Goal: Complete application form: Complete application form

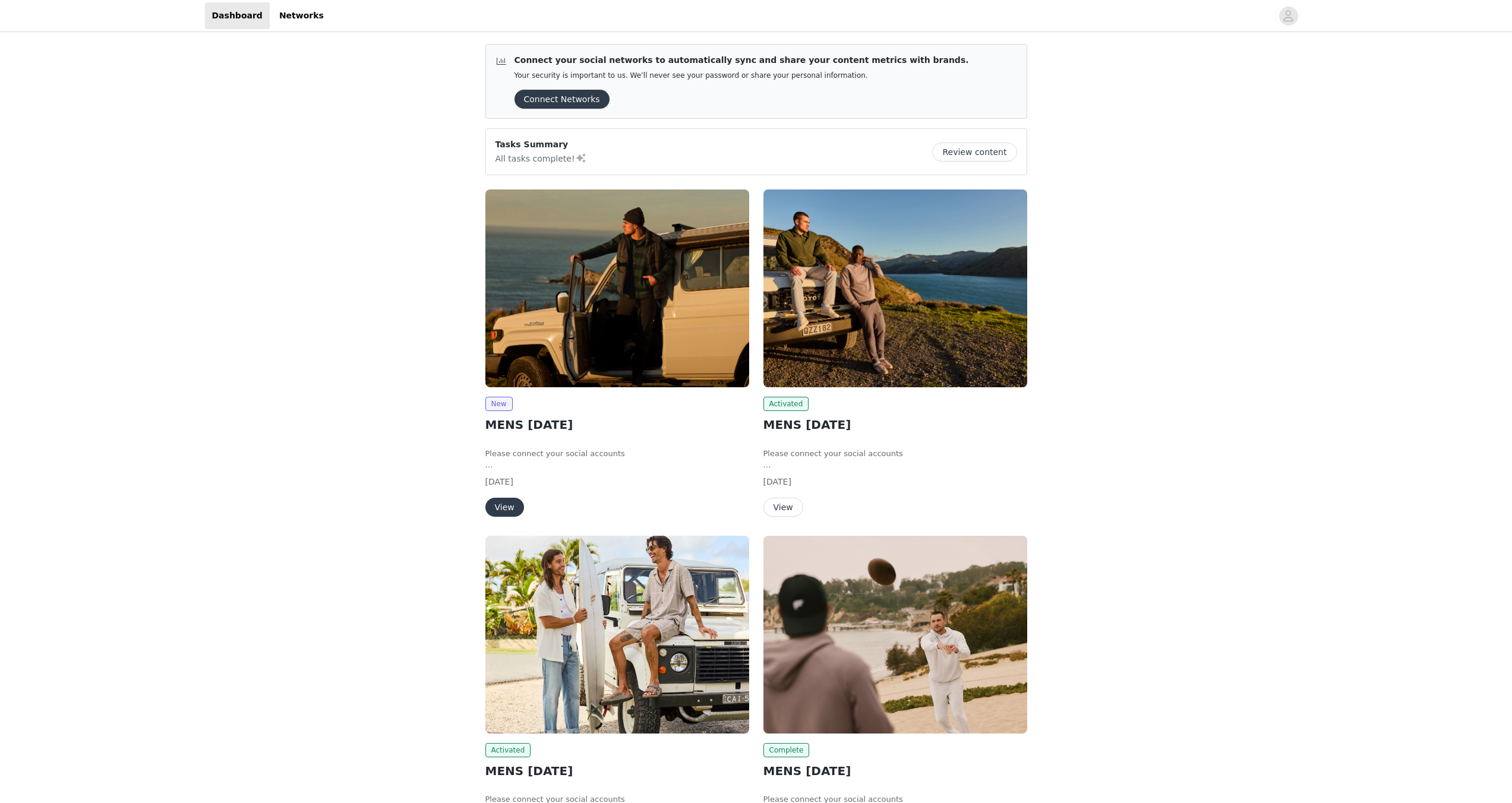
click at [508, 504] on button "View" at bounding box center [504, 507] width 39 height 19
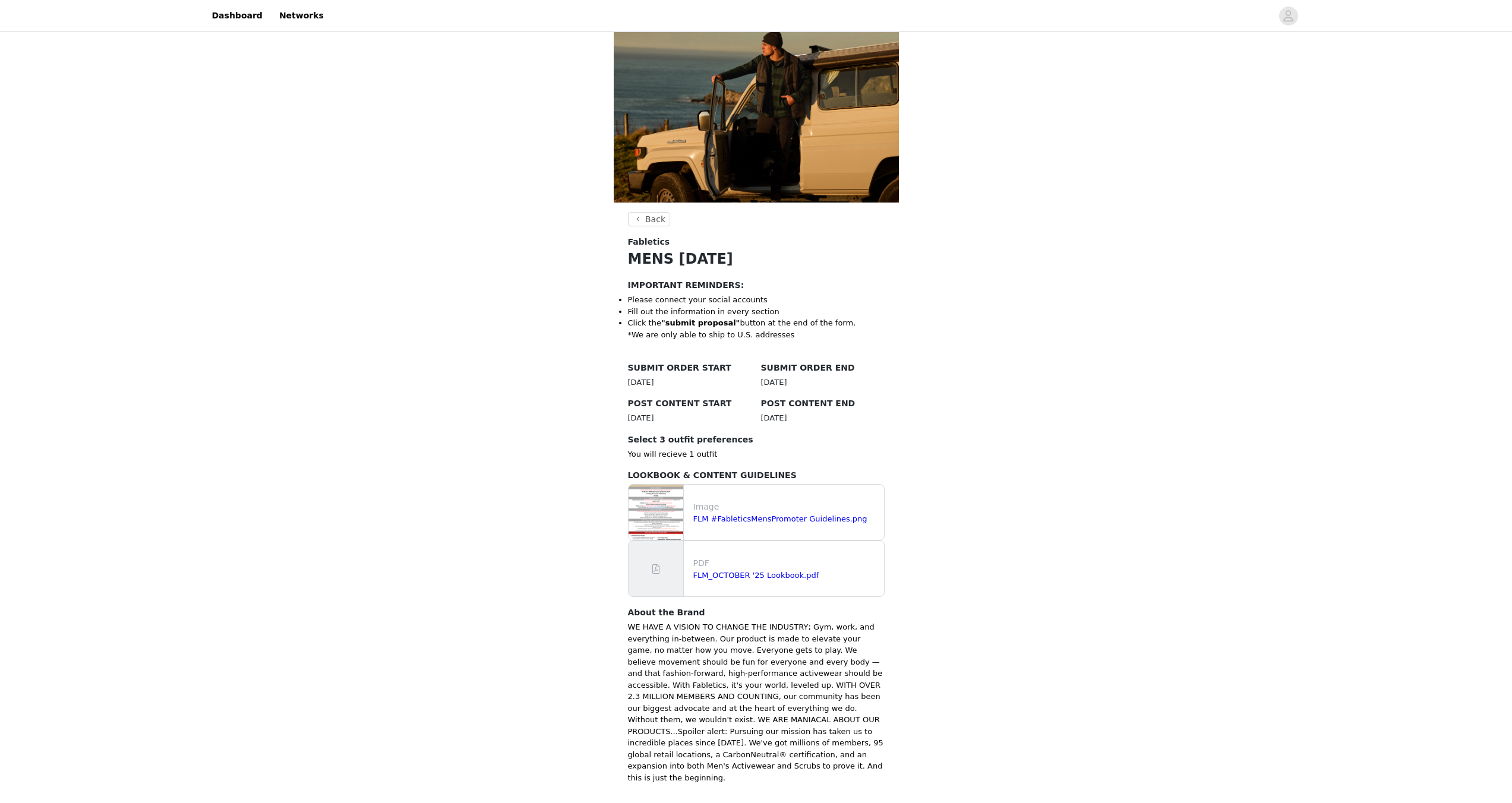
scroll to position [72, 0]
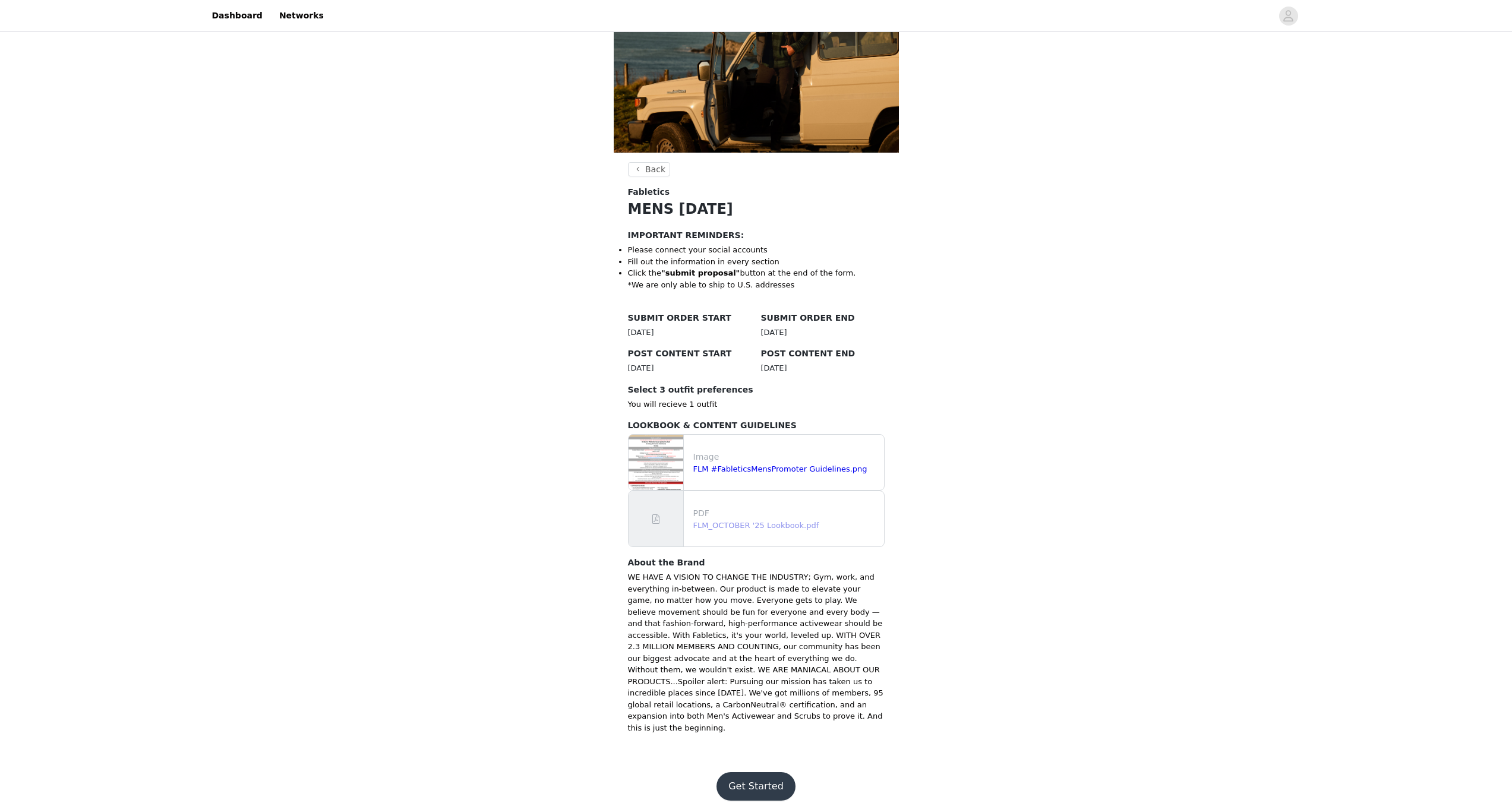
click at [755, 523] on link "FLM_OCTOBER '25 Lookbook.pdf" at bounding box center [756, 525] width 126 height 9
click at [749, 774] on button "Get Started" at bounding box center [756, 787] width 79 height 29
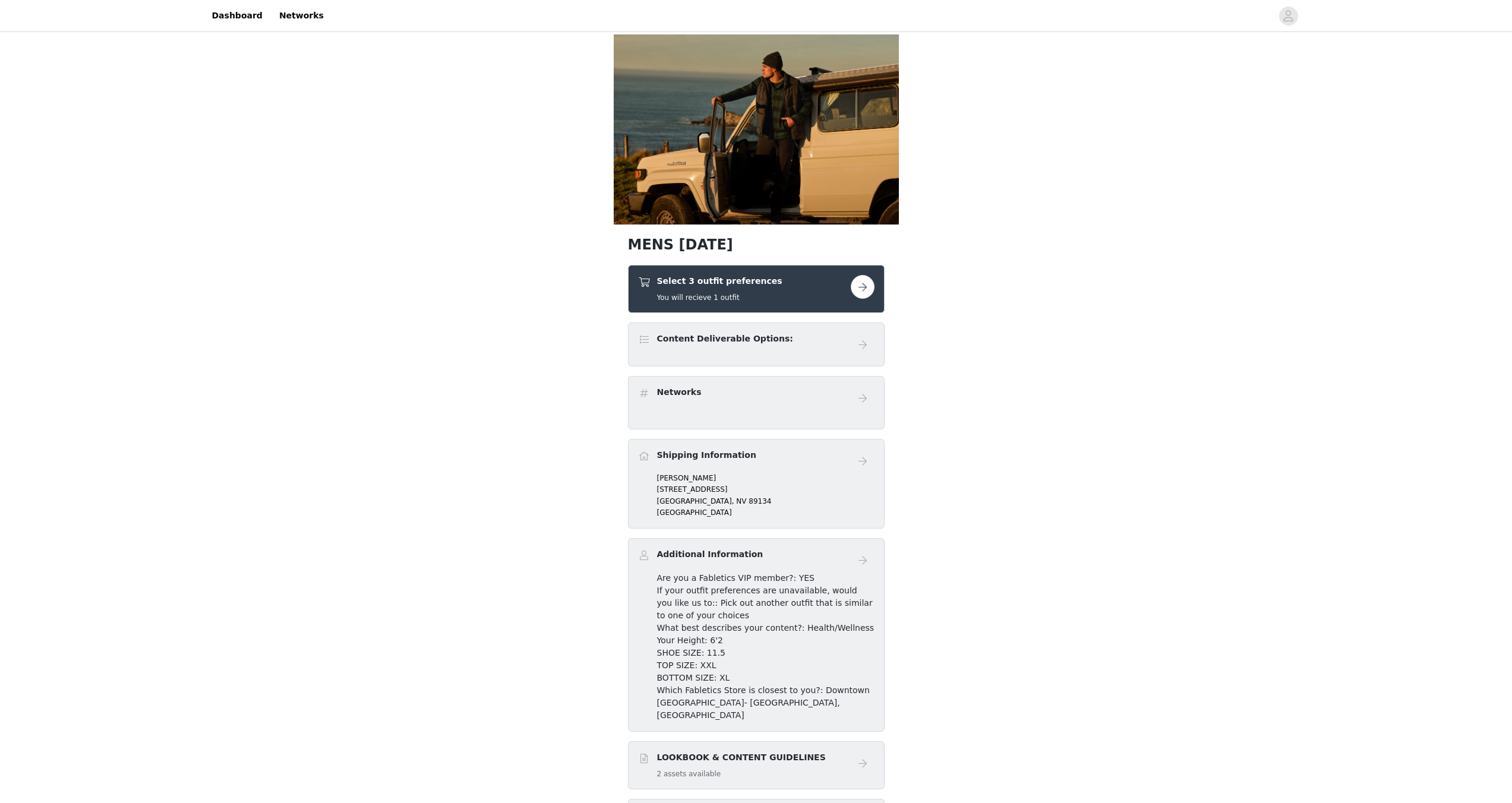
click at [870, 285] on button "button" at bounding box center [862, 287] width 23 height 23
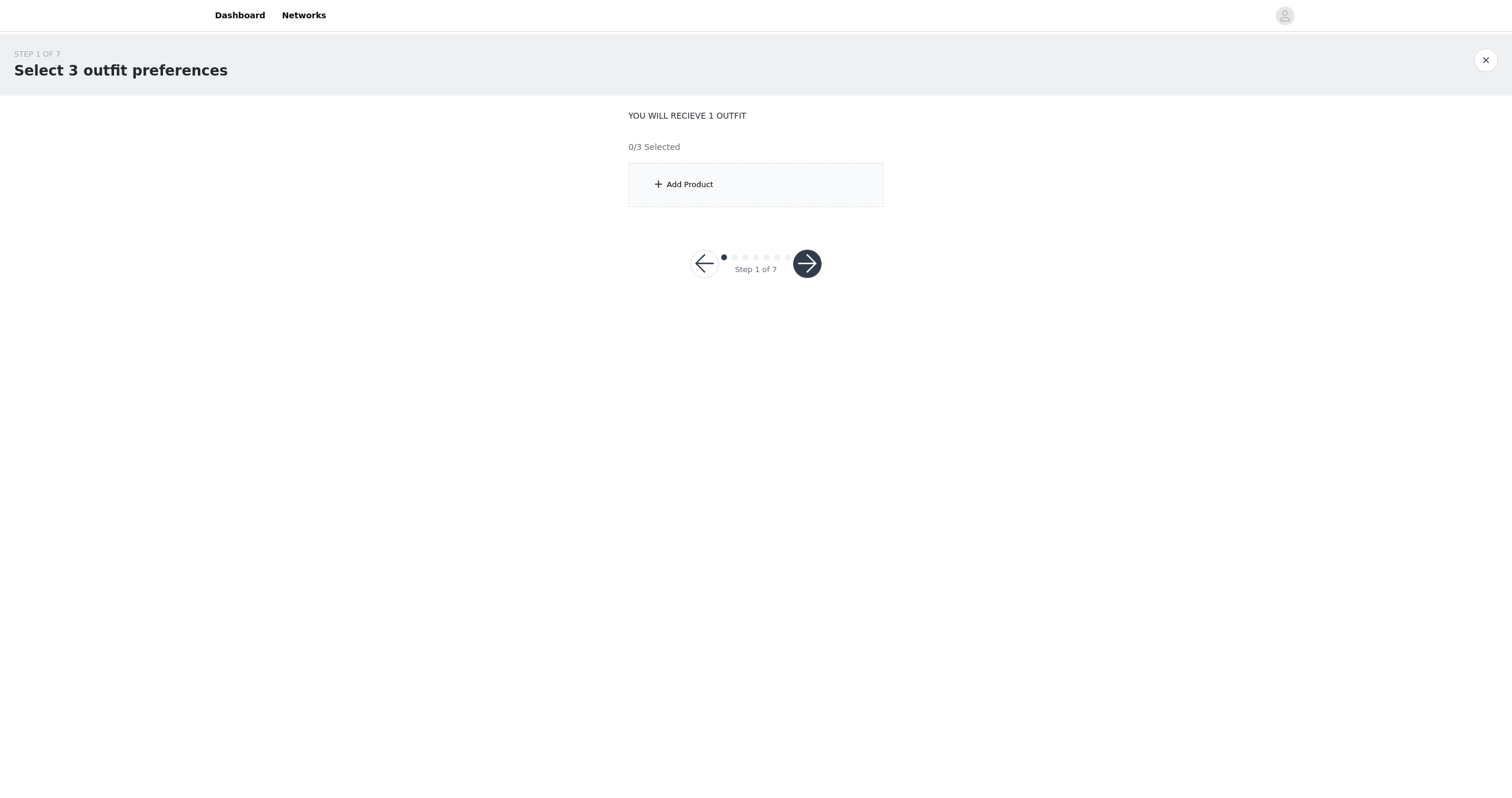
click at [683, 179] on div "Add Product" at bounding box center [690, 184] width 46 height 12
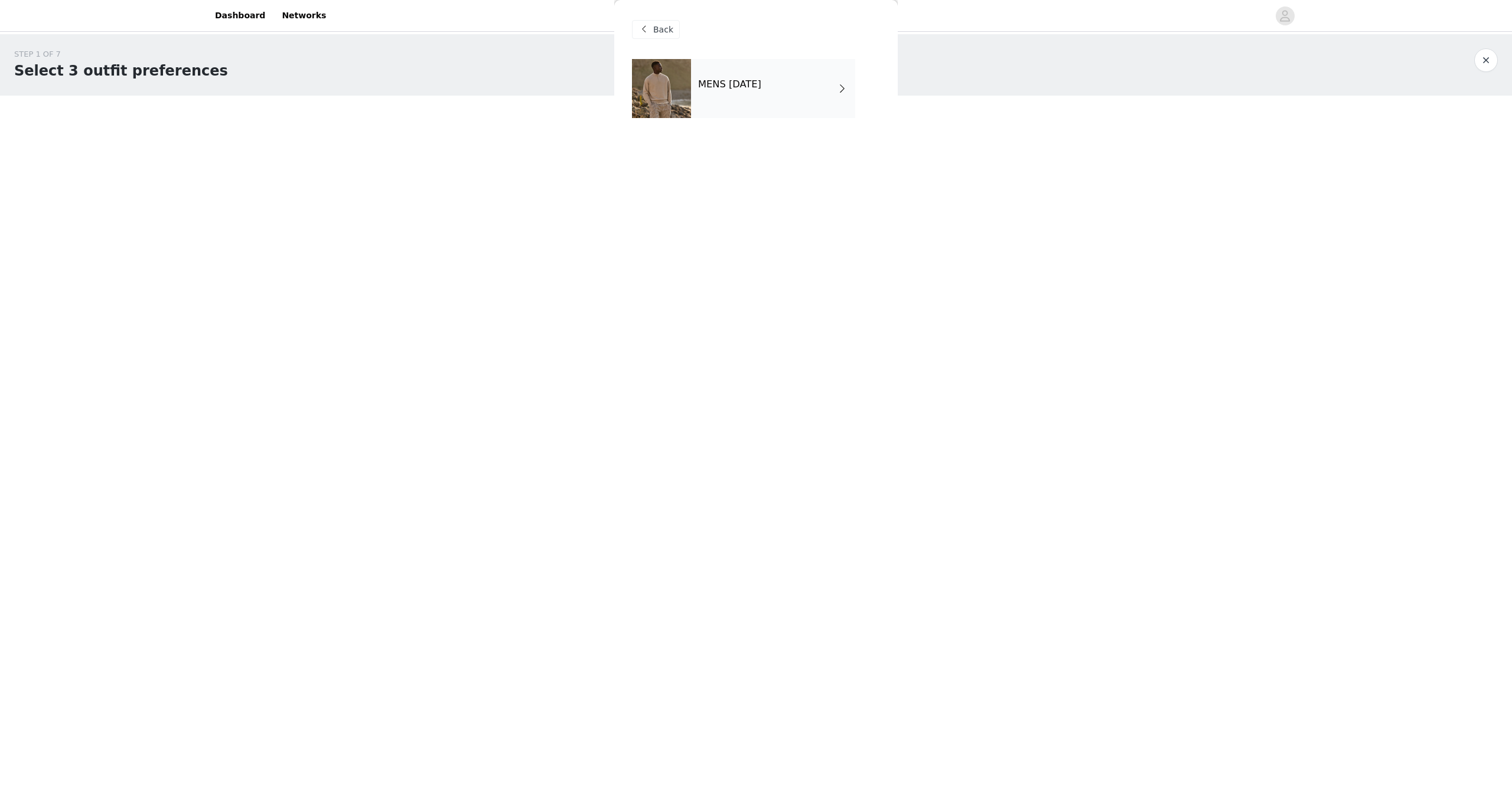
click at [780, 78] on div "MENS [DATE]" at bounding box center [773, 88] width 164 height 59
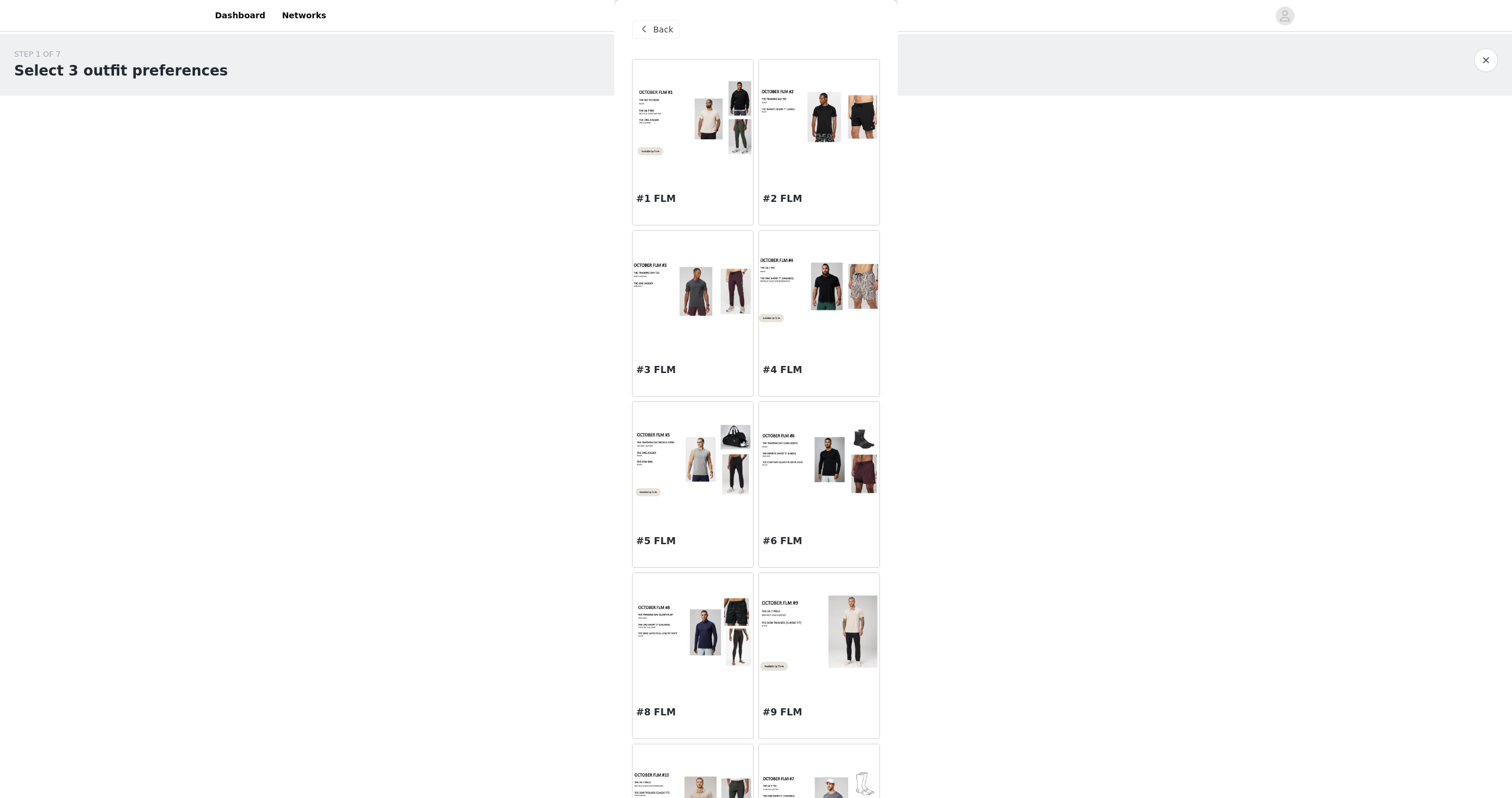
click at [693, 138] on img at bounding box center [692, 119] width 121 height 77
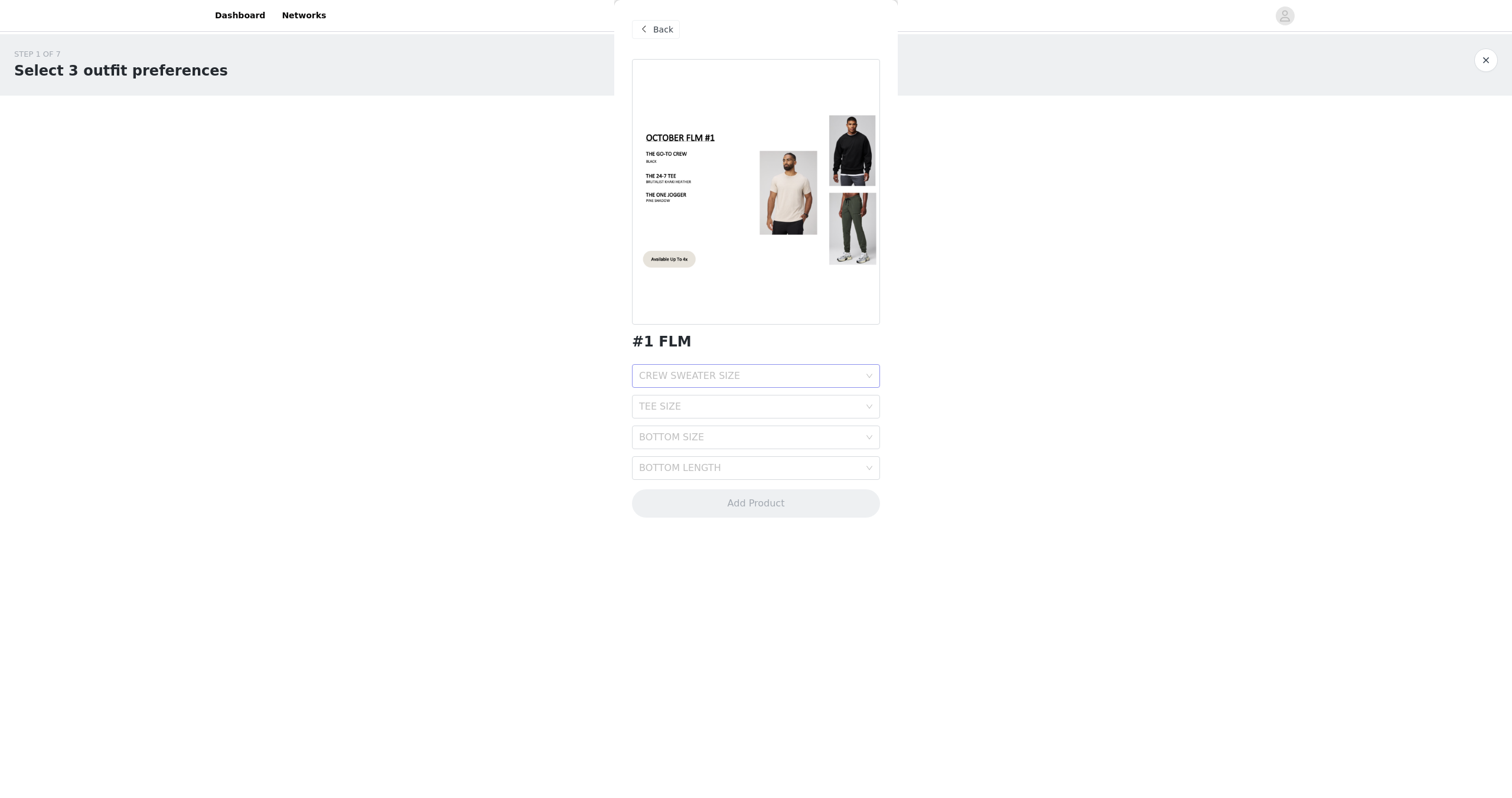
click at [739, 374] on div "CREW SWEATER SIZE" at bounding box center [749, 376] width 221 height 12
click at [671, 499] on div "XXL" at bounding box center [756, 496] width 234 height 13
click at [707, 407] on div "TEE SIZE" at bounding box center [749, 406] width 221 height 12
click at [672, 527] on div "XXL" at bounding box center [756, 527] width 234 height 13
click at [696, 440] on div "BOTTOM SIZE" at bounding box center [749, 436] width 221 height 12
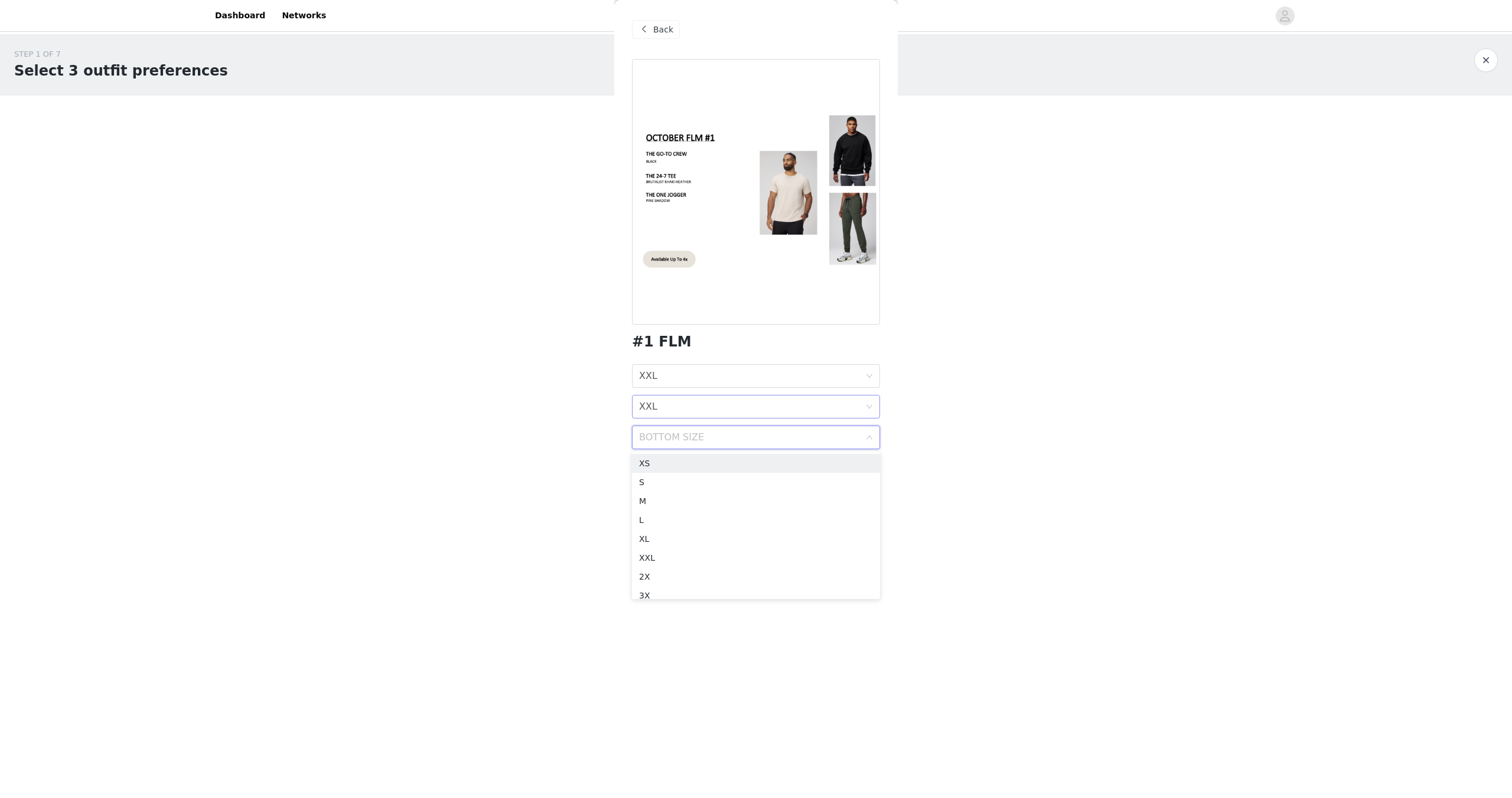
click at [706, 407] on div "TEE SIZE XXL" at bounding box center [752, 406] width 226 height 22
click at [683, 508] on div "XL" at bounding box center [756, 508] width 234 height 13
click at [687, 439] on div "BOTTOM SIZE" at bounding box center [749, 436] width 221 height 12
click at [651, 541] on div "XL" at bounding box center [756, 539] width 234 height 13
click at [709, 469] on div "BOTTOM LENGTH" at bounding box center [749, 468] width 221 height 12
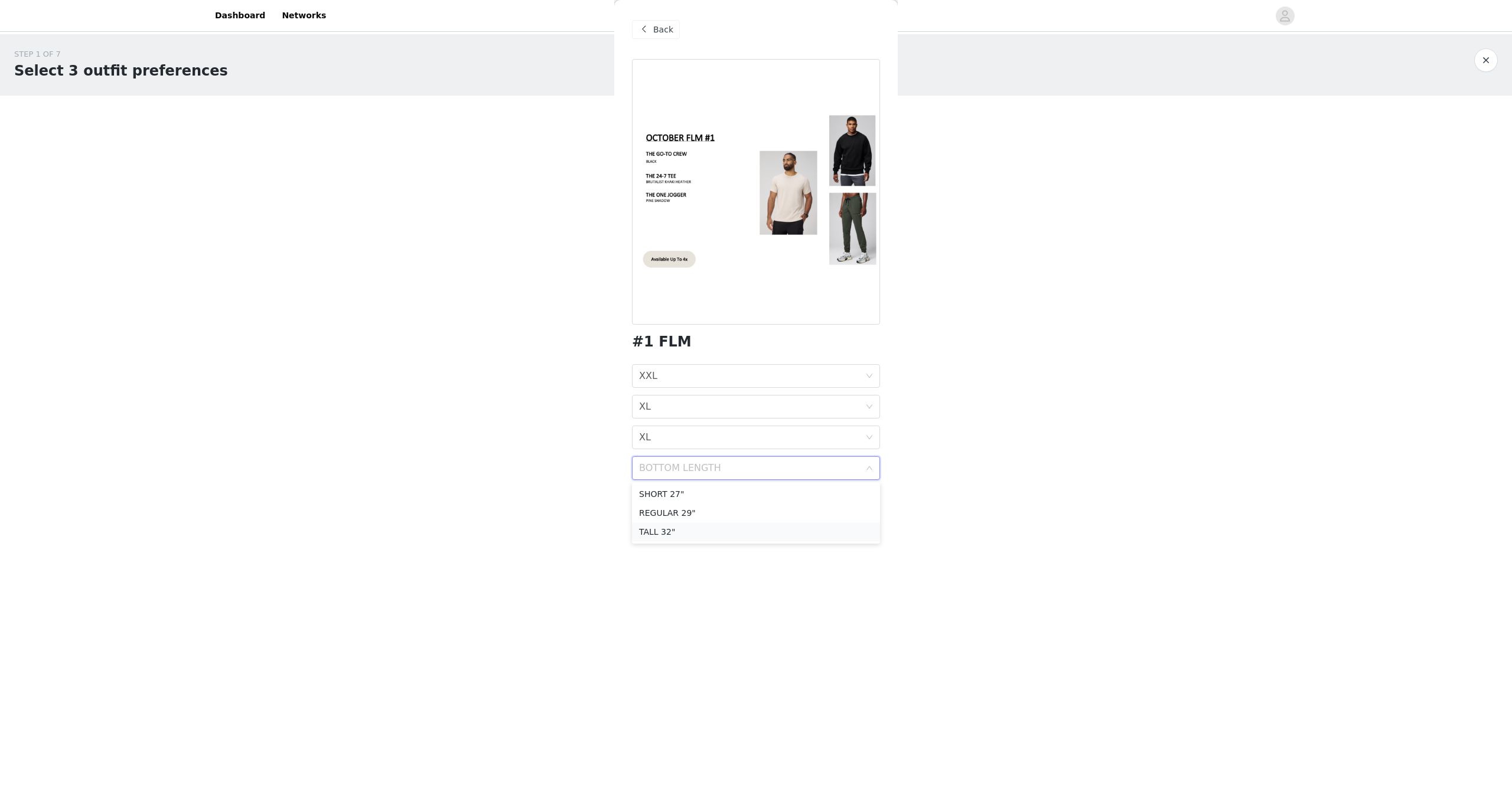
click at [691, 527] on div "TALL 32"" at bounding box center [756, 532] width 234 height 13
click at [698, 509] on button "Add Product" at bounding box center [756, 503] width 248 height 29
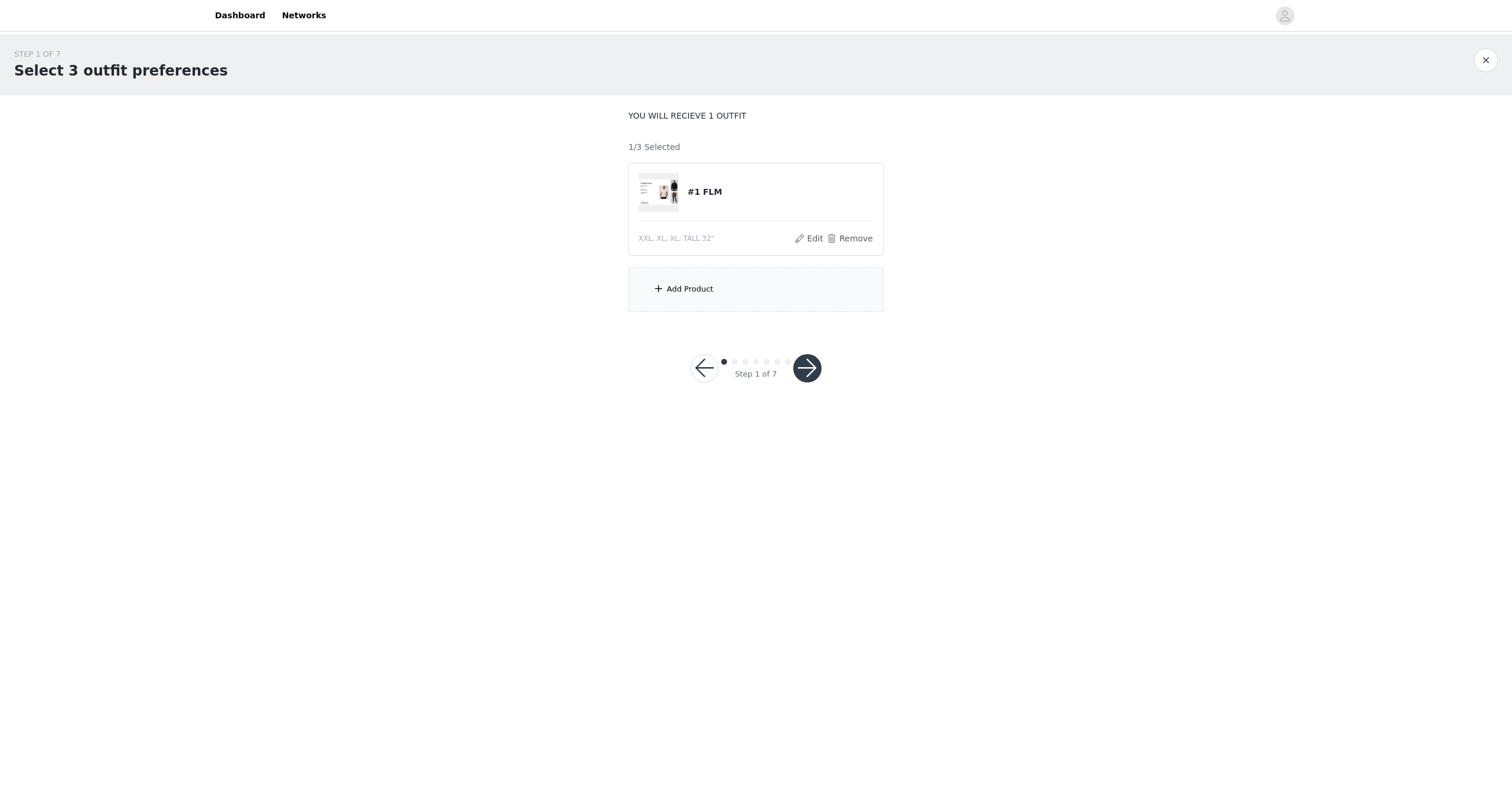
click at [683, 300] on div "Add Product" at bounding box center [756, 290] width 255 height 45
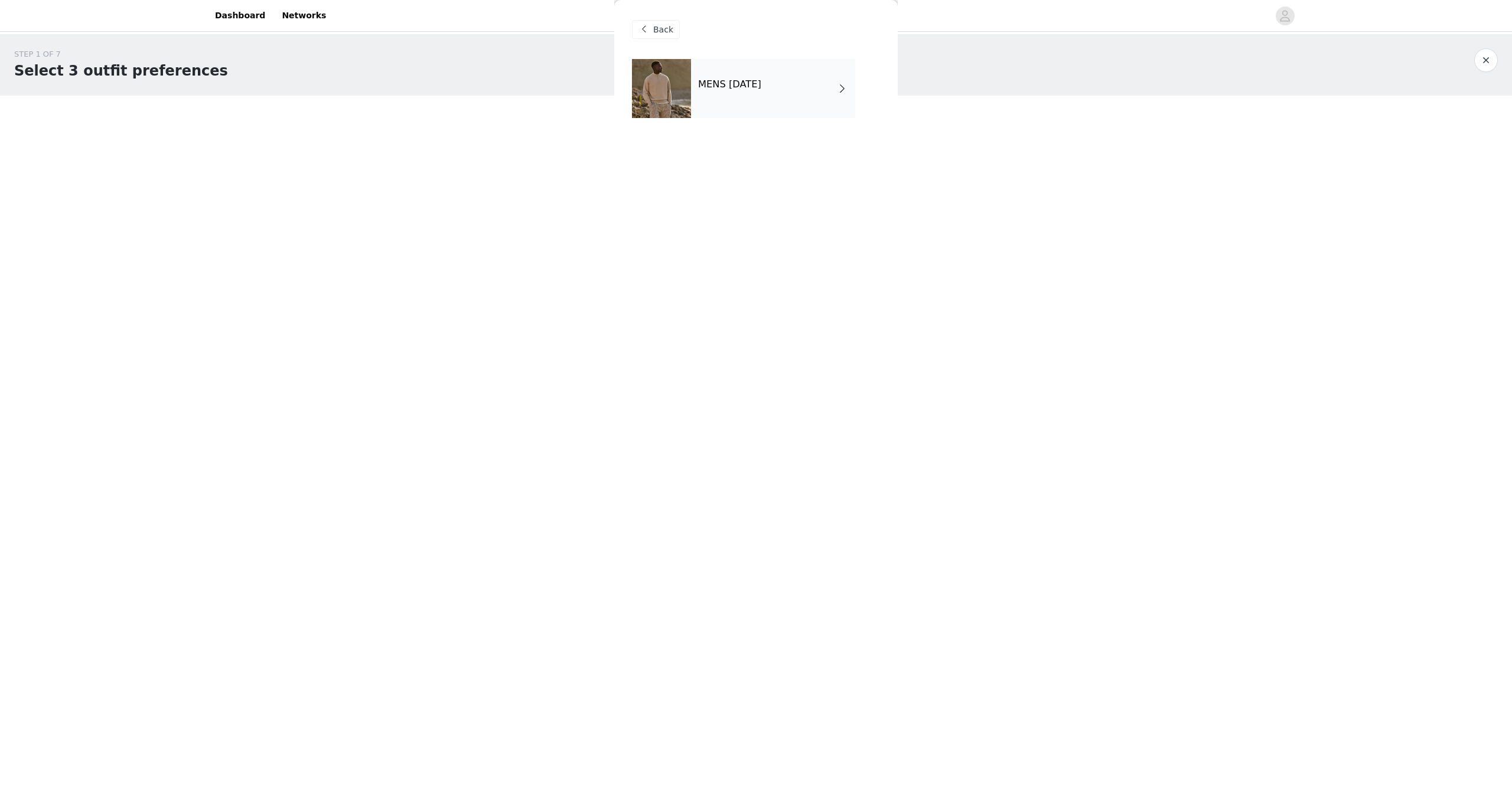
click at [752, 94] on div "MENS [DATE]" at bounding box center [773, 88] width 164 height 59
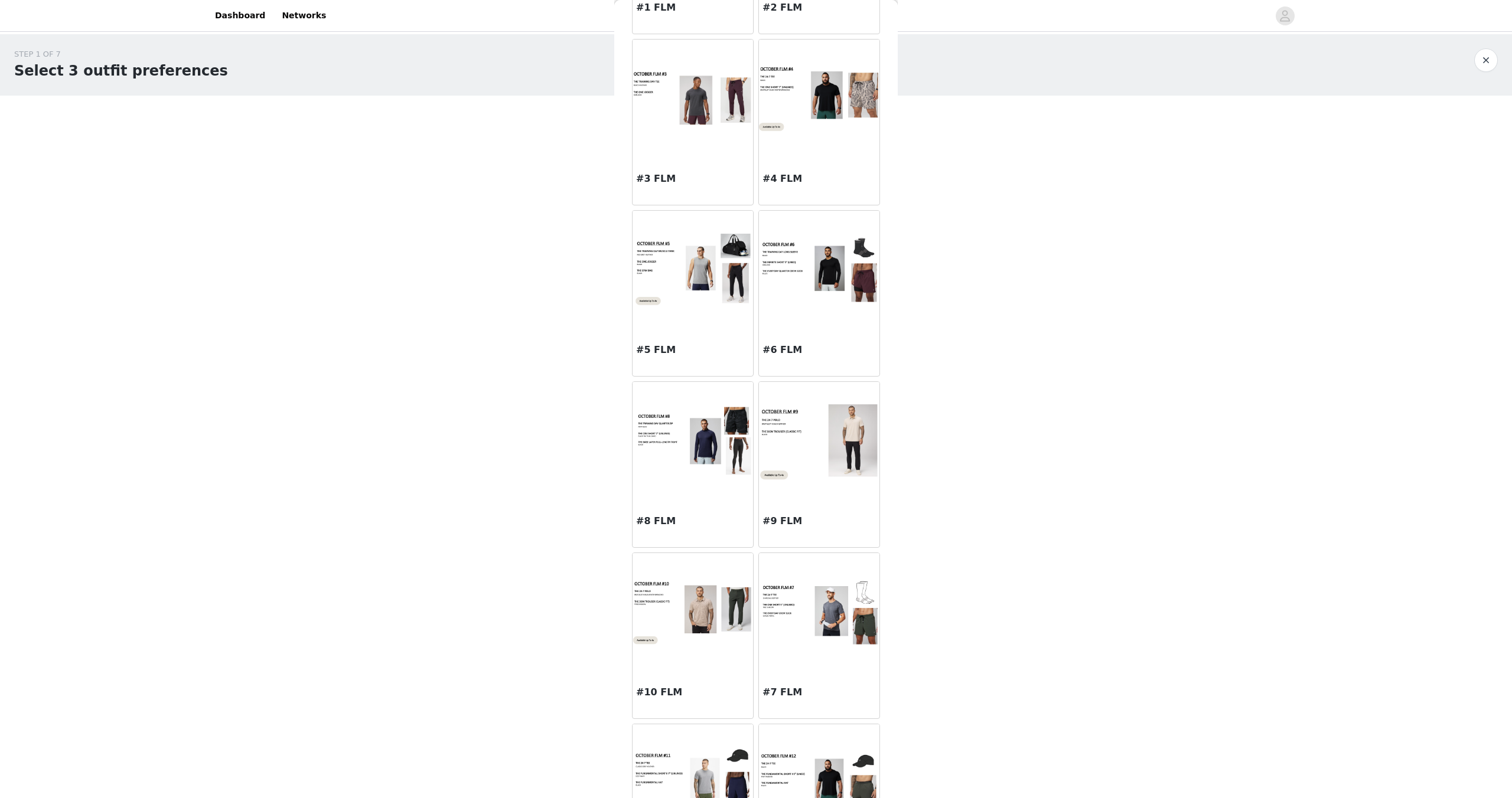
scroll to position [219, 0]
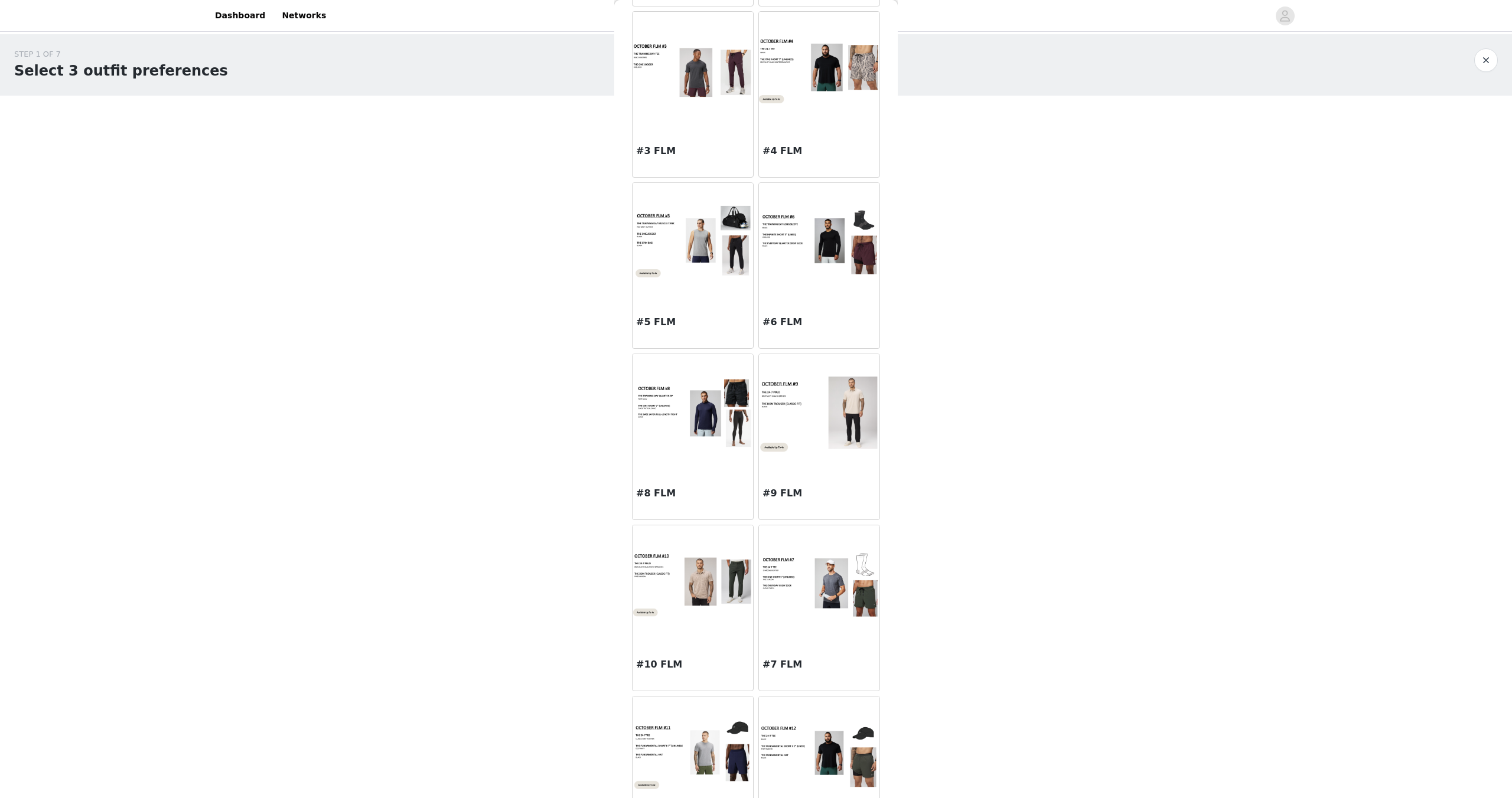
click at [817, 451] on img at bounding box center [819, 413] width 121 height 79
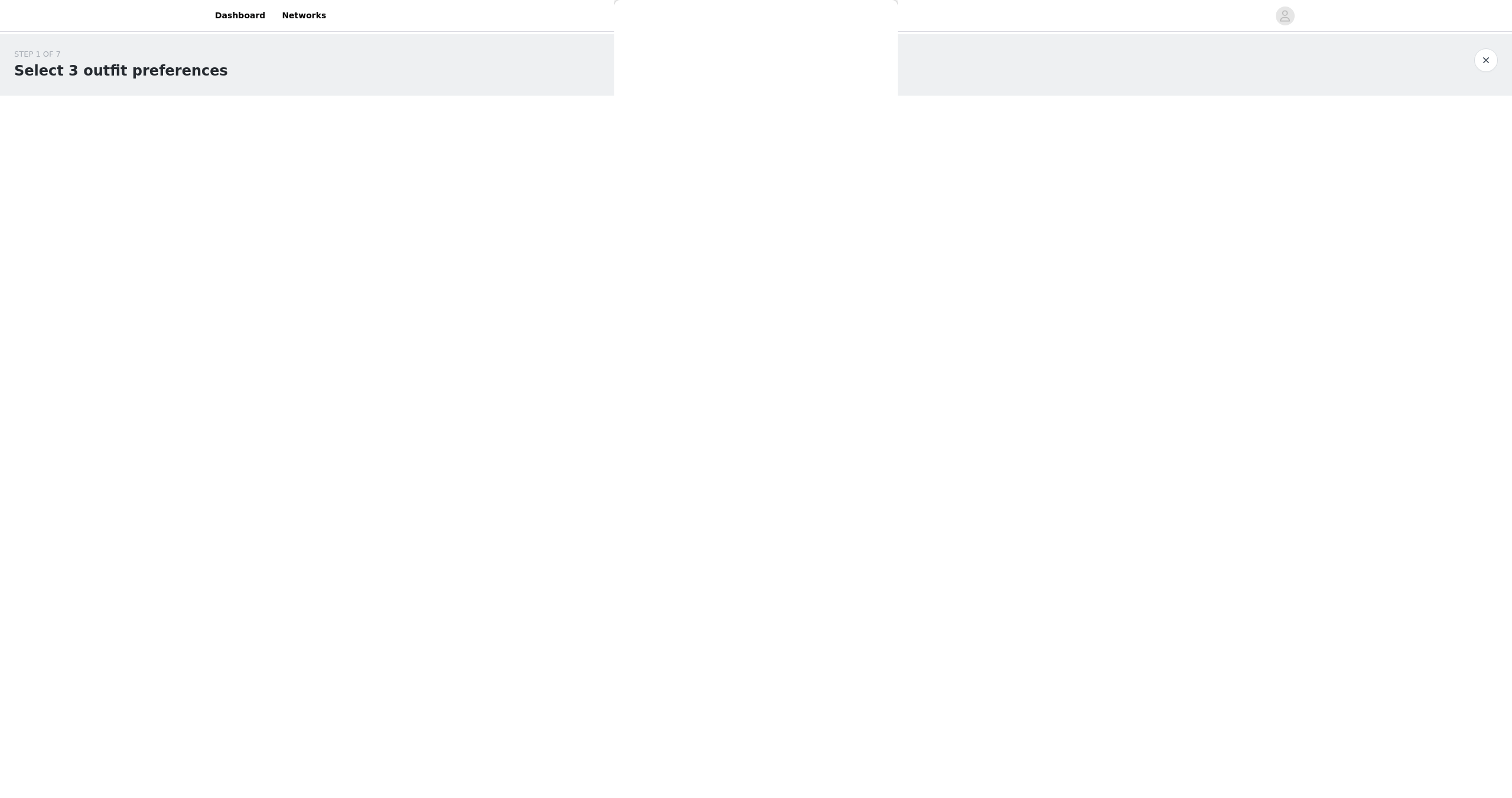
scroll to position [0, 0]
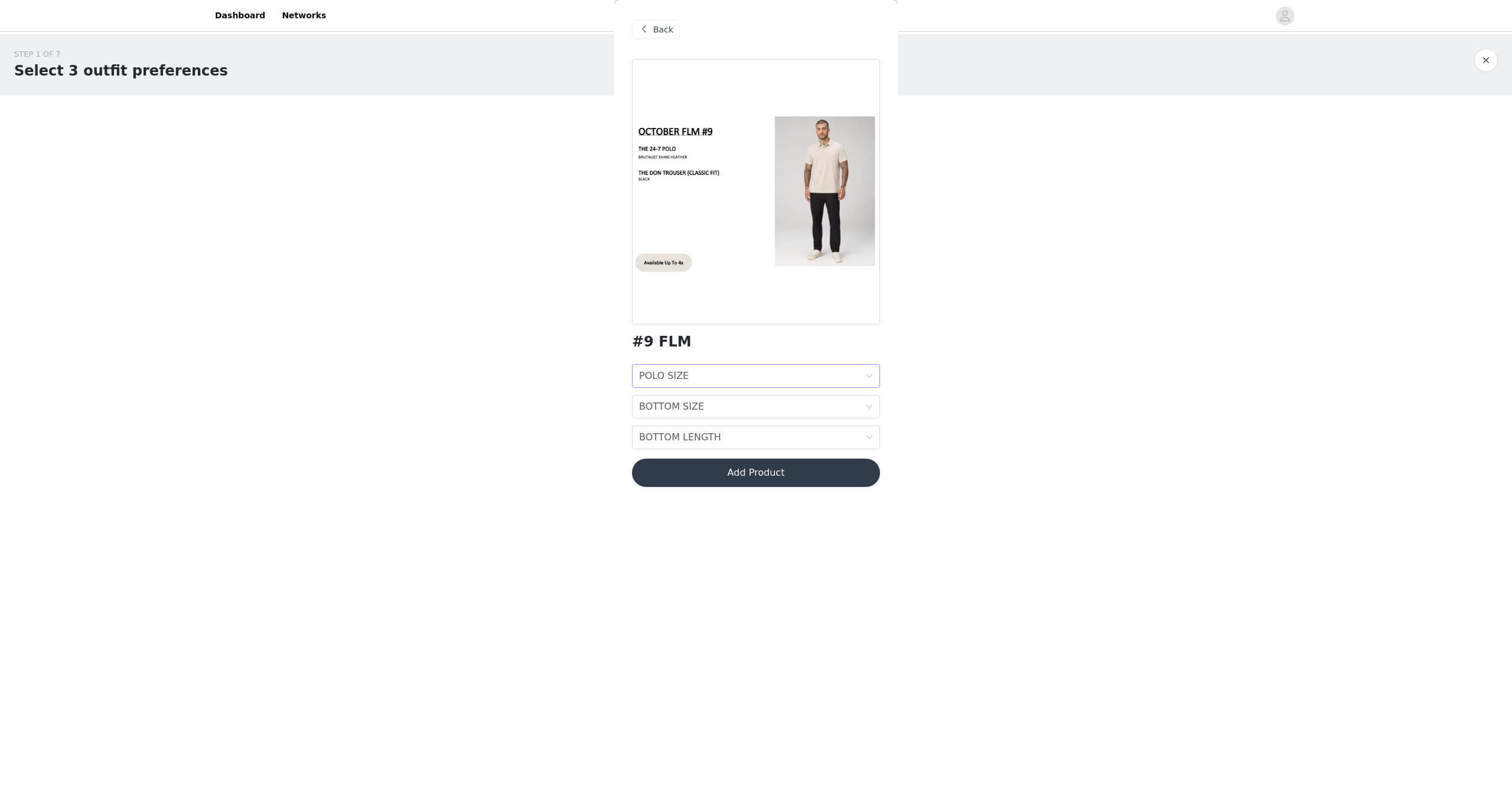
click at [748, 374] on div "POLO SIZE POLO SIZE" at bounding box center [752, 376] width 226 height 22
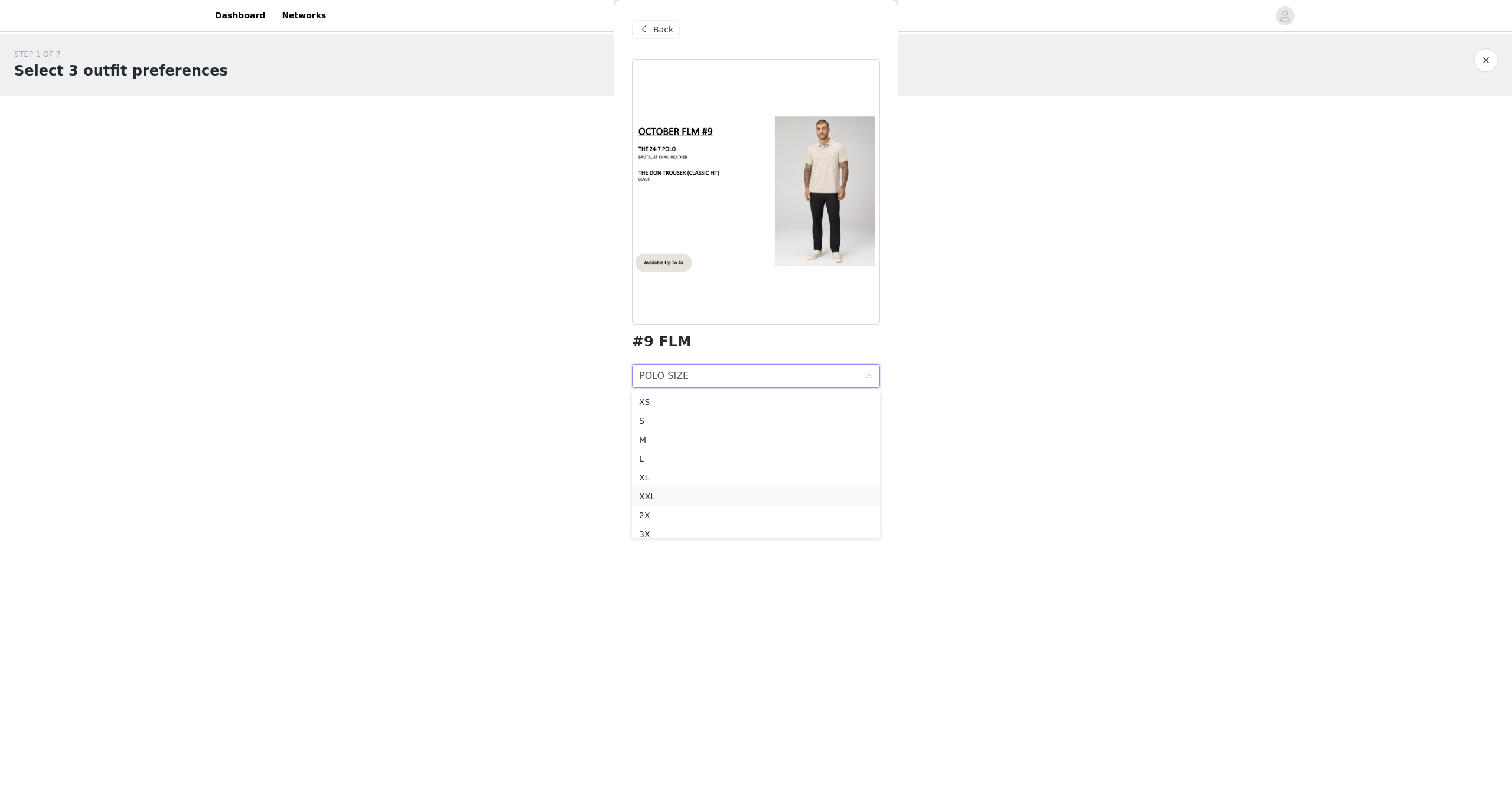
click at [661, 492] on div "XXL" at bounding box center [756, 496] width 234 height 13
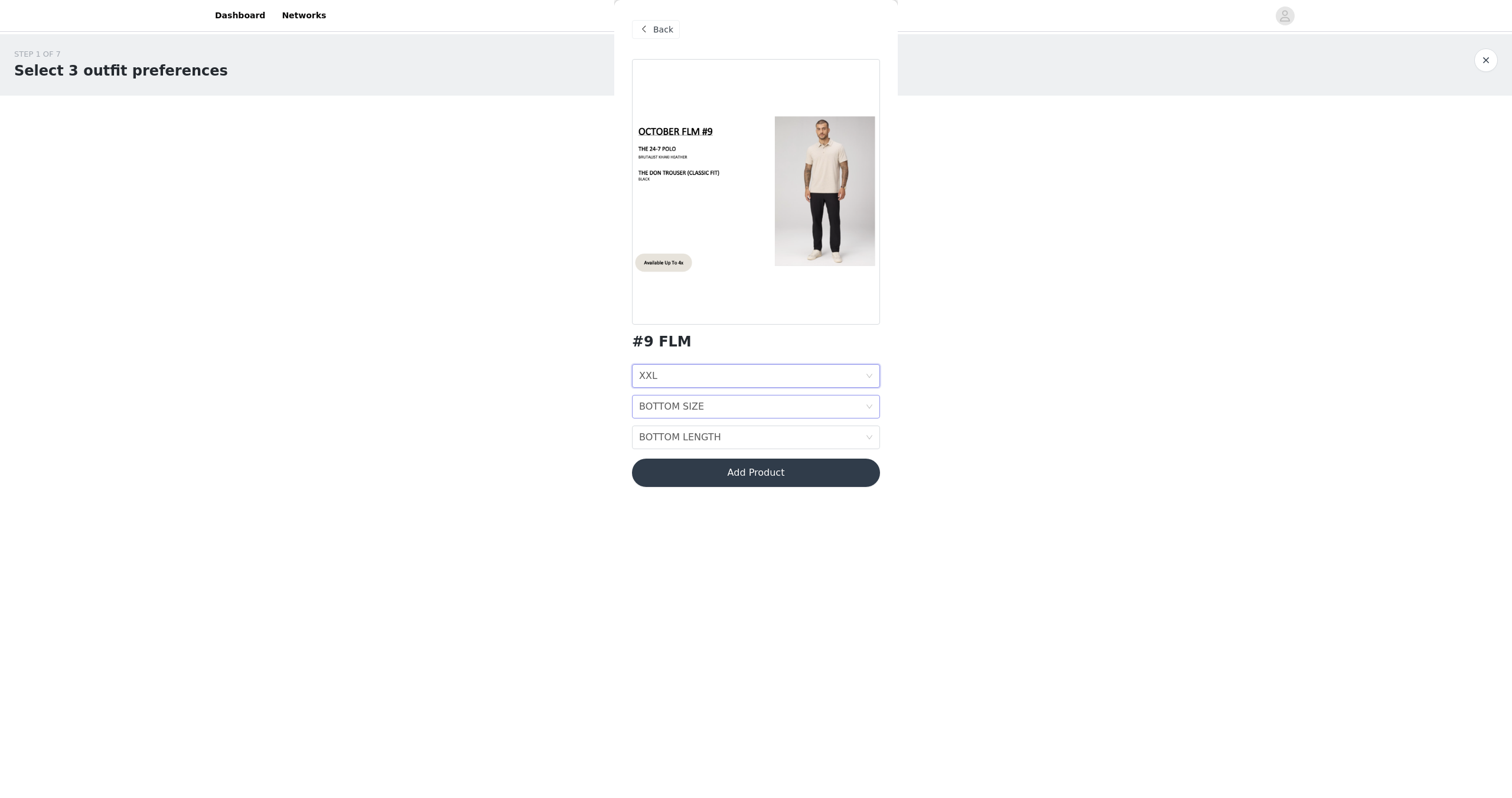
click at [709, 405] on div "BOTTOM SIZE BOTTOM SIZE" at bounding box center [752, 406] width 226 height 22
click at [664, 496] on div "38" at bounding box center [756, 503] width 234 height 13
click at [702, 438] on div "BOTTOM LENGTH" at bounding box center [681, 436] width 82 height 22
click at [680, 480] on div "REGULAR 32"" at bounding box center [756, 482] width 234 height 13
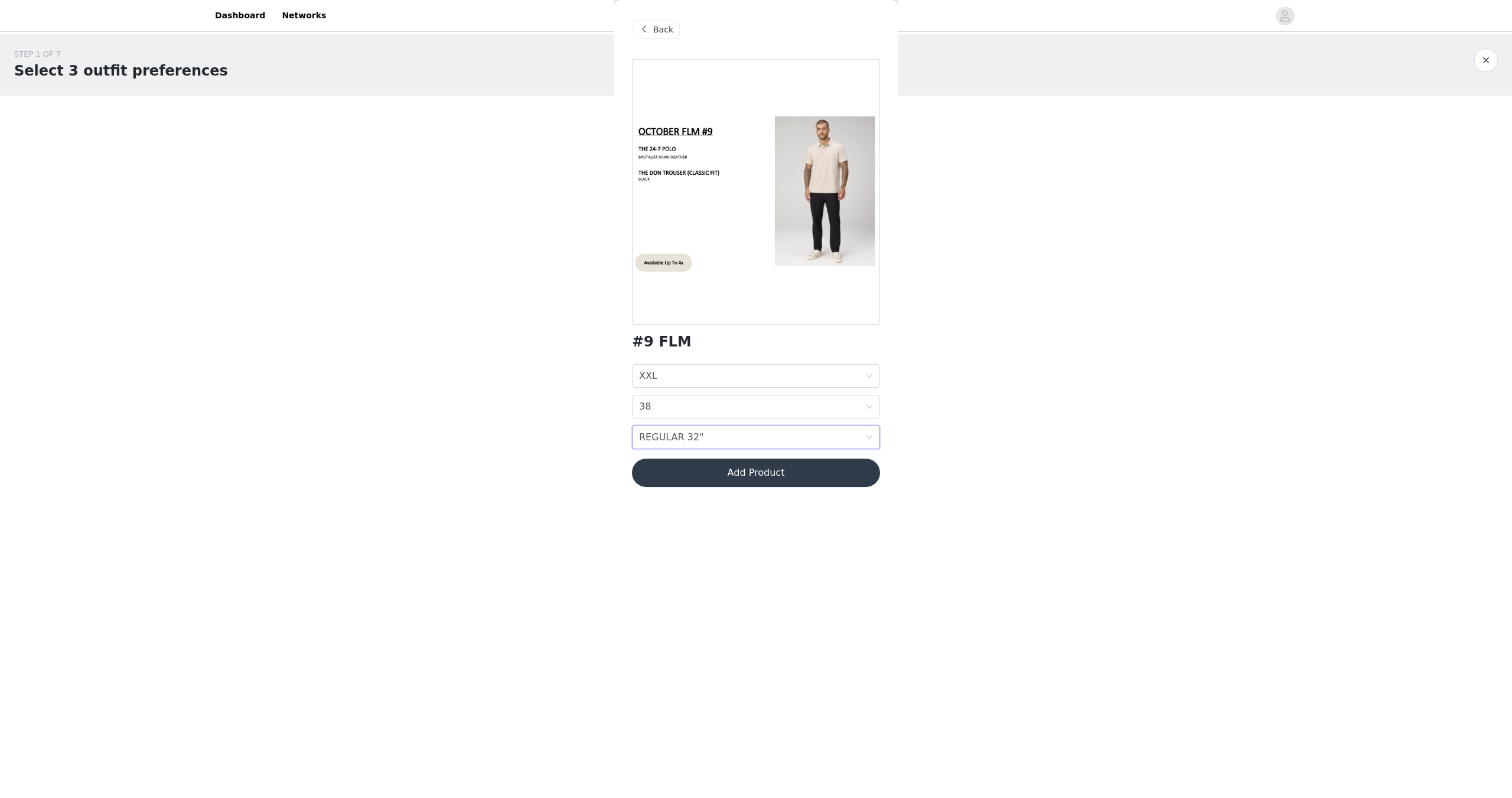
click at [691, 476] on button "Add Product" at bounding box center [756, 473] width 248 height 29
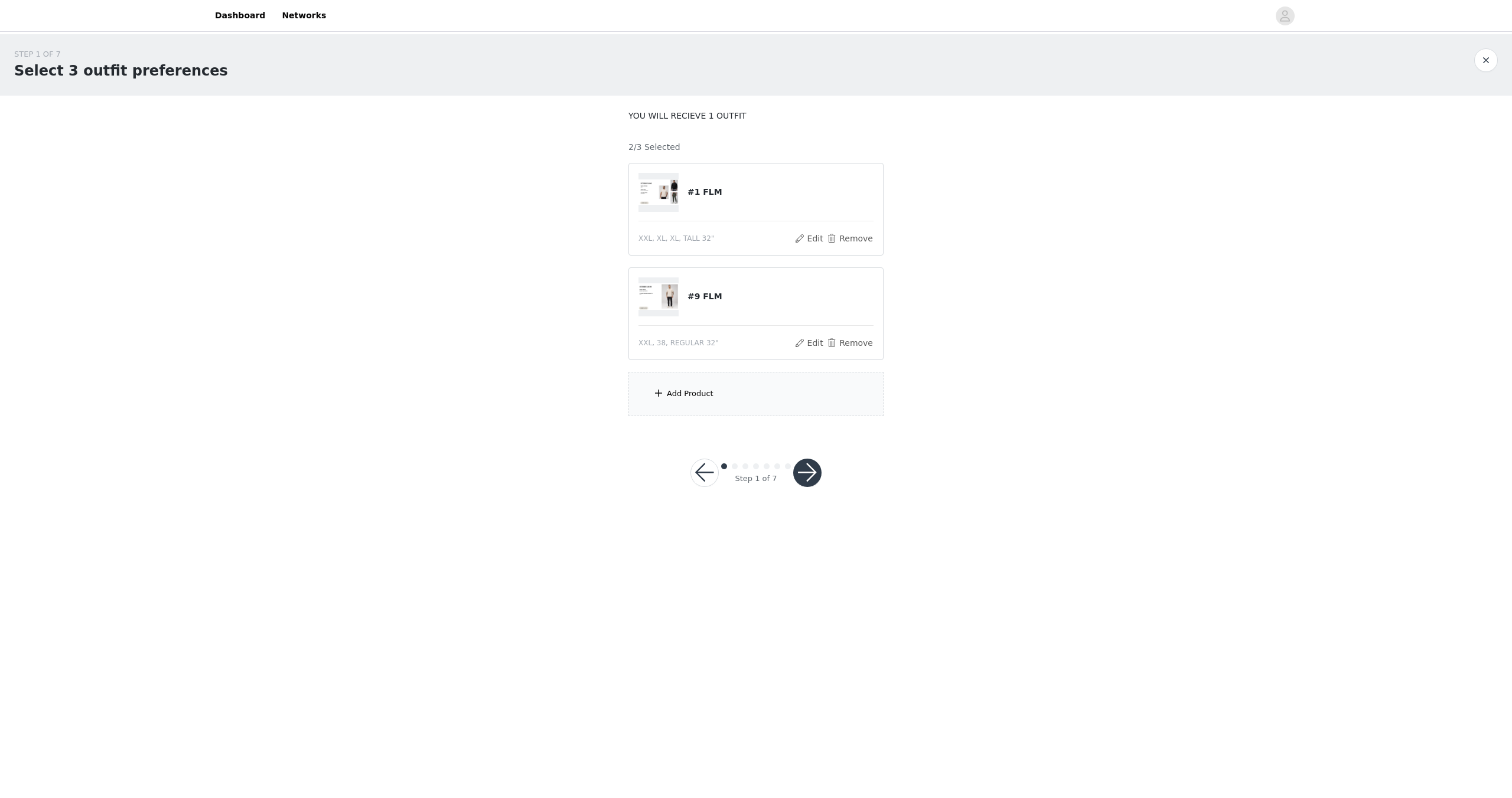
click at [711, 389] on div "Add Product" at bounding box center [690, 394] width 46 height 12
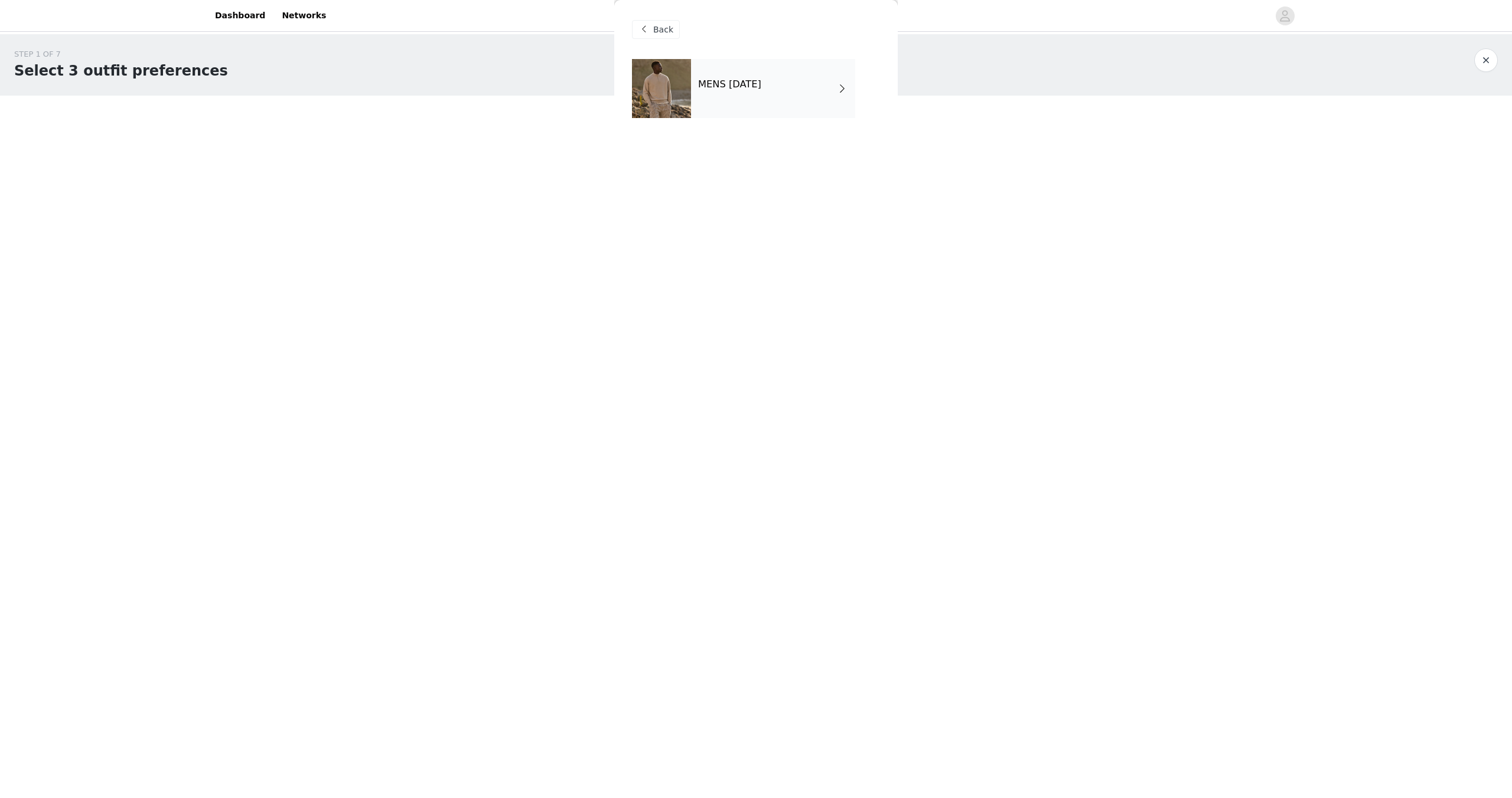
click at [761, 82] on h4 "MENS [DATE]" at bounding box center [730, 85] width 63 height 11
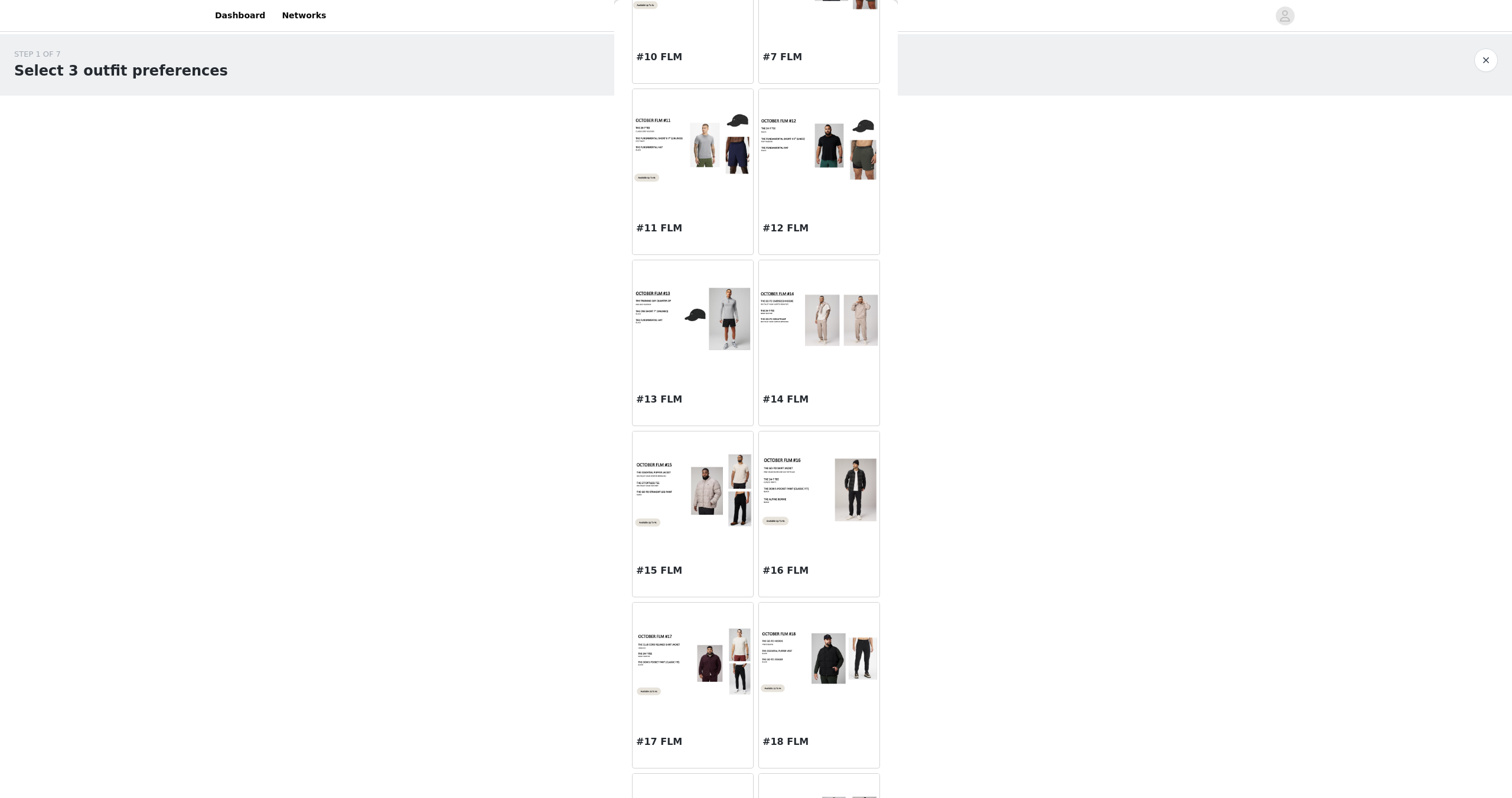
scroll to position [970, 0]
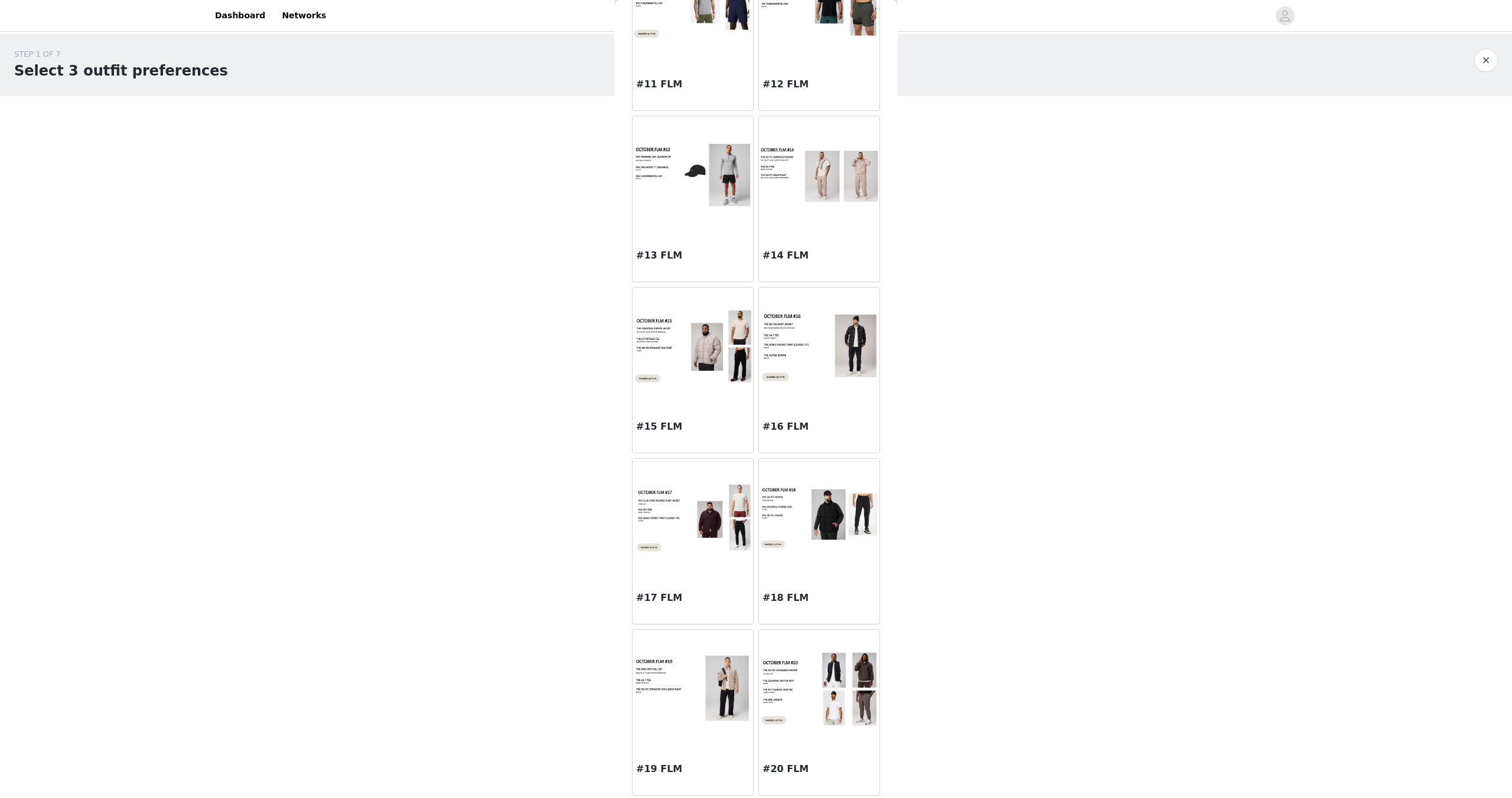
click at [782, 676] on img at bounding box center [819, 688] width 121 height 76
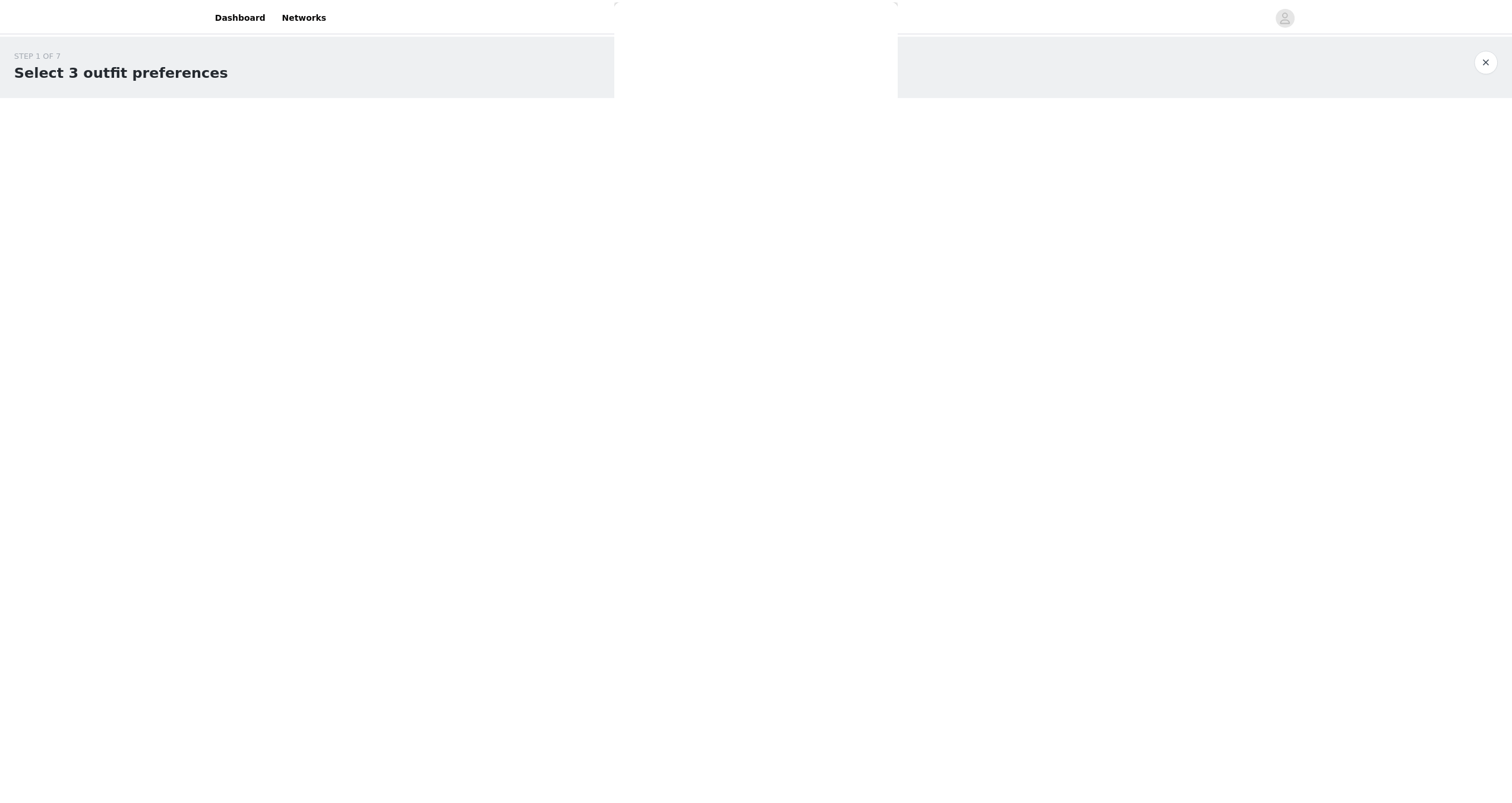
scroll to position [0, 0]
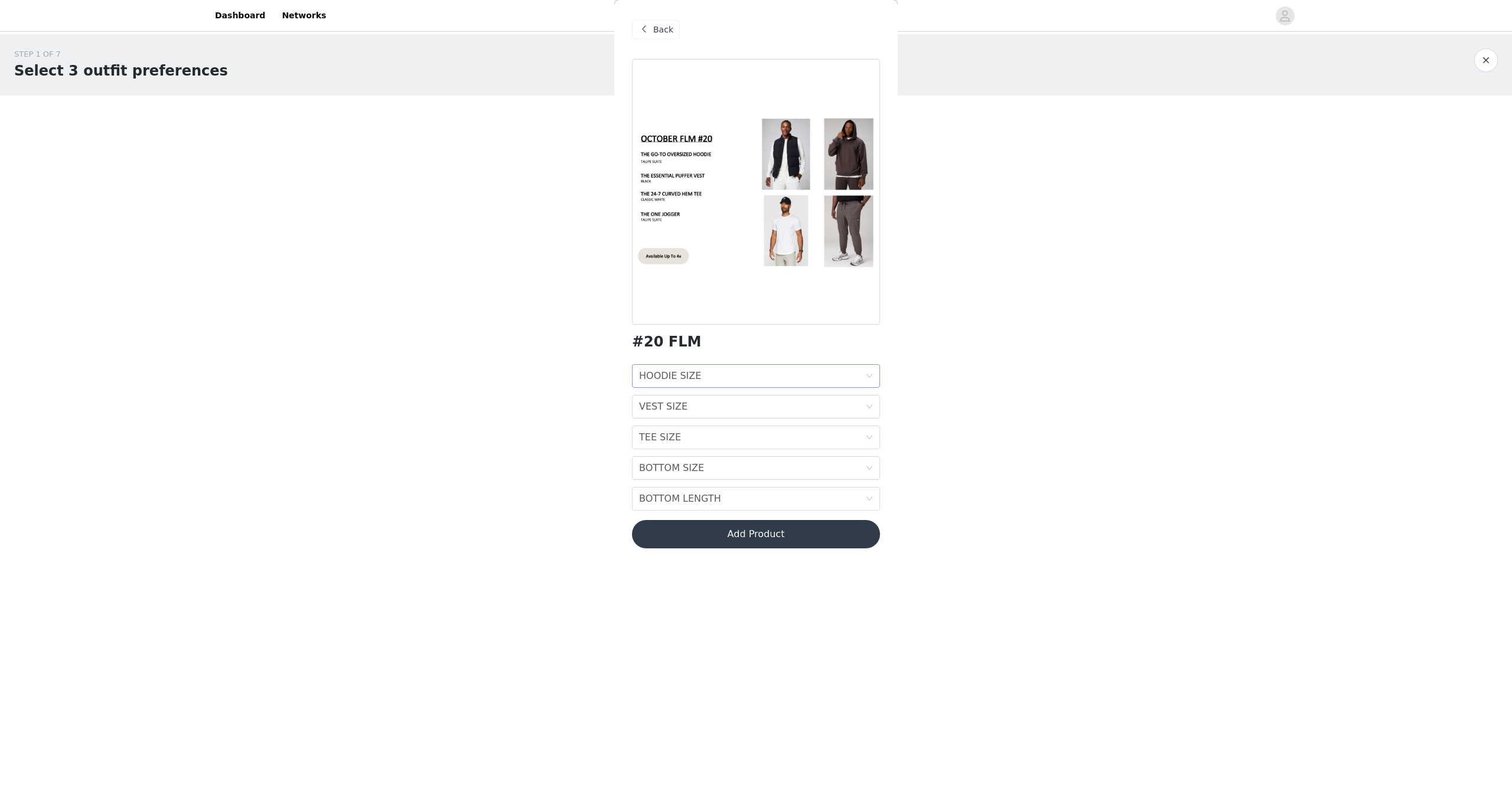
click at [748, 367] on div "HOODIE SIZE HOODIE SIZE" at bounding box center [752, 376] width 226 height 22
click at [678, 492] on div "XXL" at bounding box center [756, 496] width 234 height 13
click at [714, 408] on div "VEST SIZE VEST SIZE" at bounding box center [752, 406] width 226 height 22
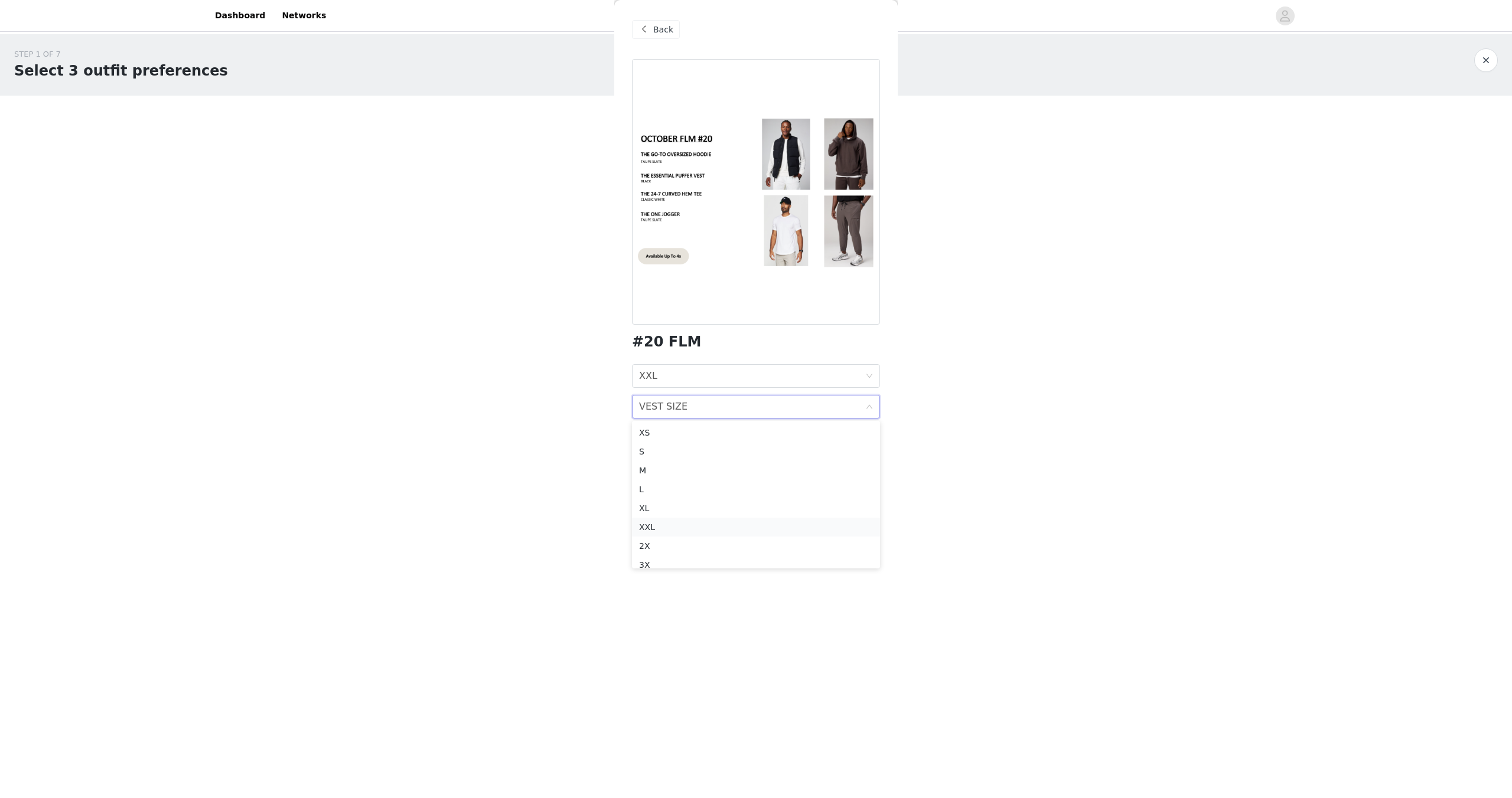
click at [664, 531] on div "XXL" at bounding box center [756, 527] width 234 height 13
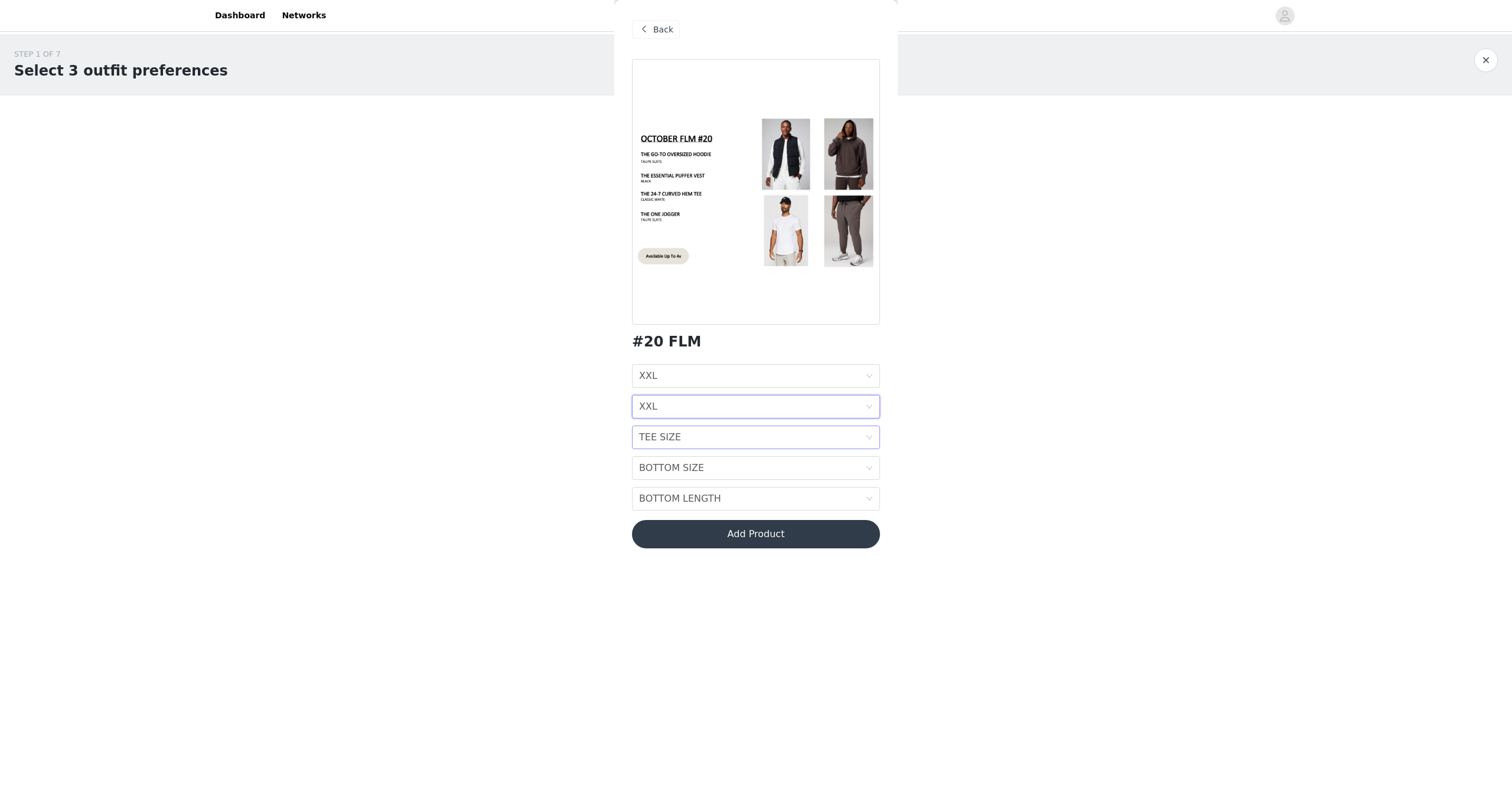
click at [693, 444] on div "TEE SIZE TEE SIZE" at bounding box center [752, 436] width 226 height 22
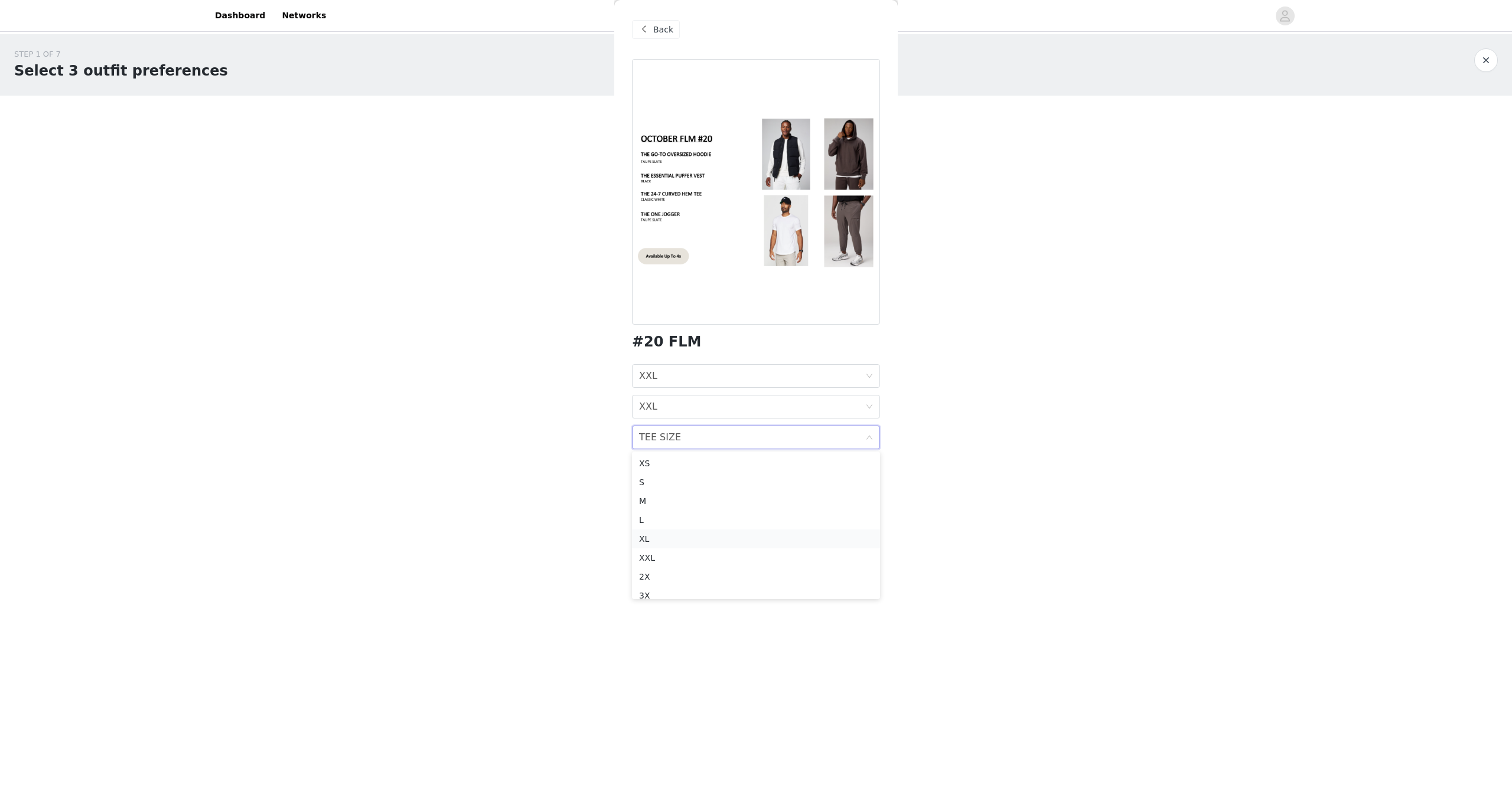
click at [686, 539] on div "XL" at bounding box center [756, 539] width 234 height 13
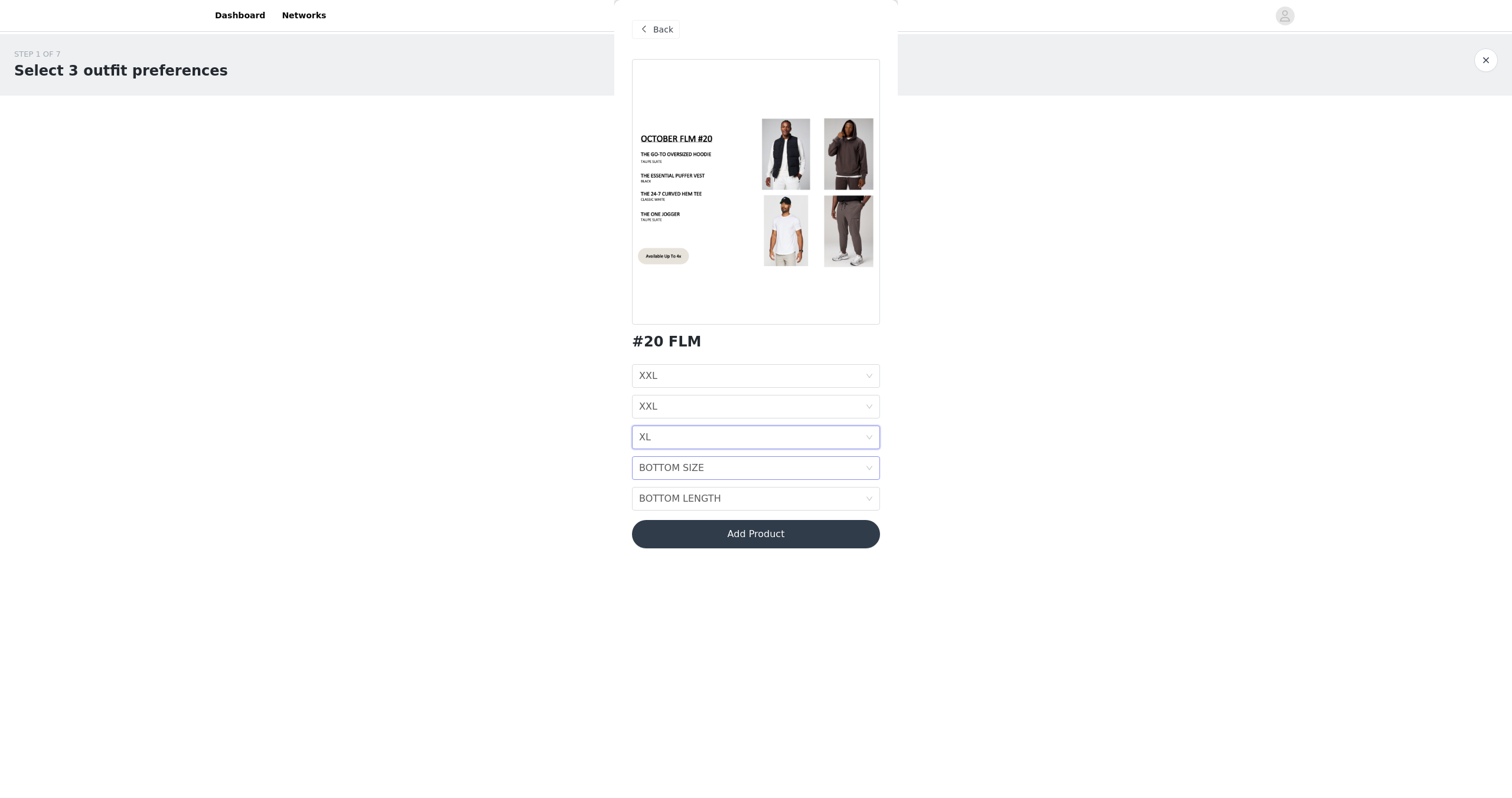
click at [715, 475] on div "BOTTOM SIZE BOTTOM SIZE" at bounding box center [752, 468] width 226 height 22
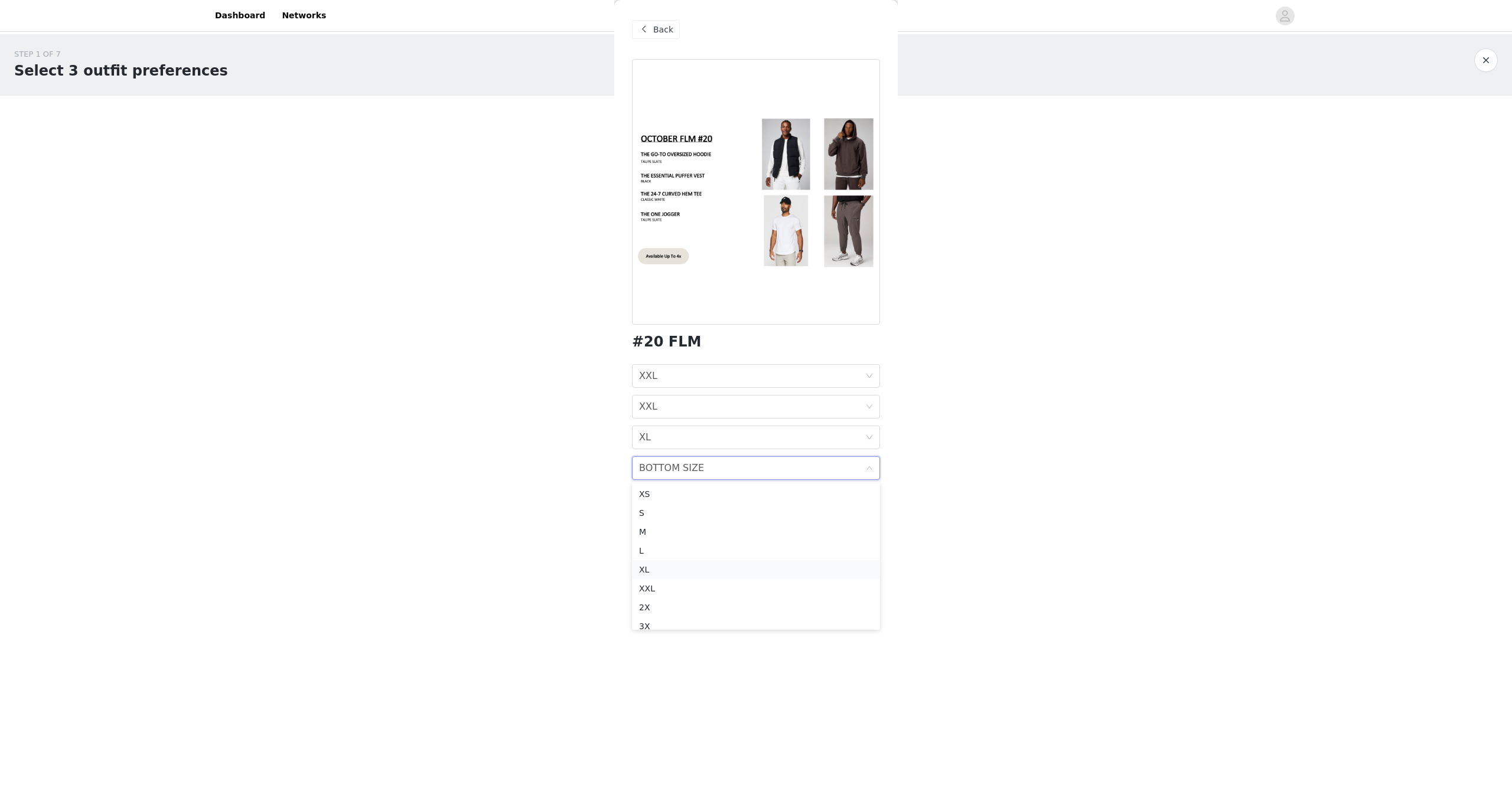
click at [671, 571] on div "XL" at bounding box center [756, 569] width 234 height 13
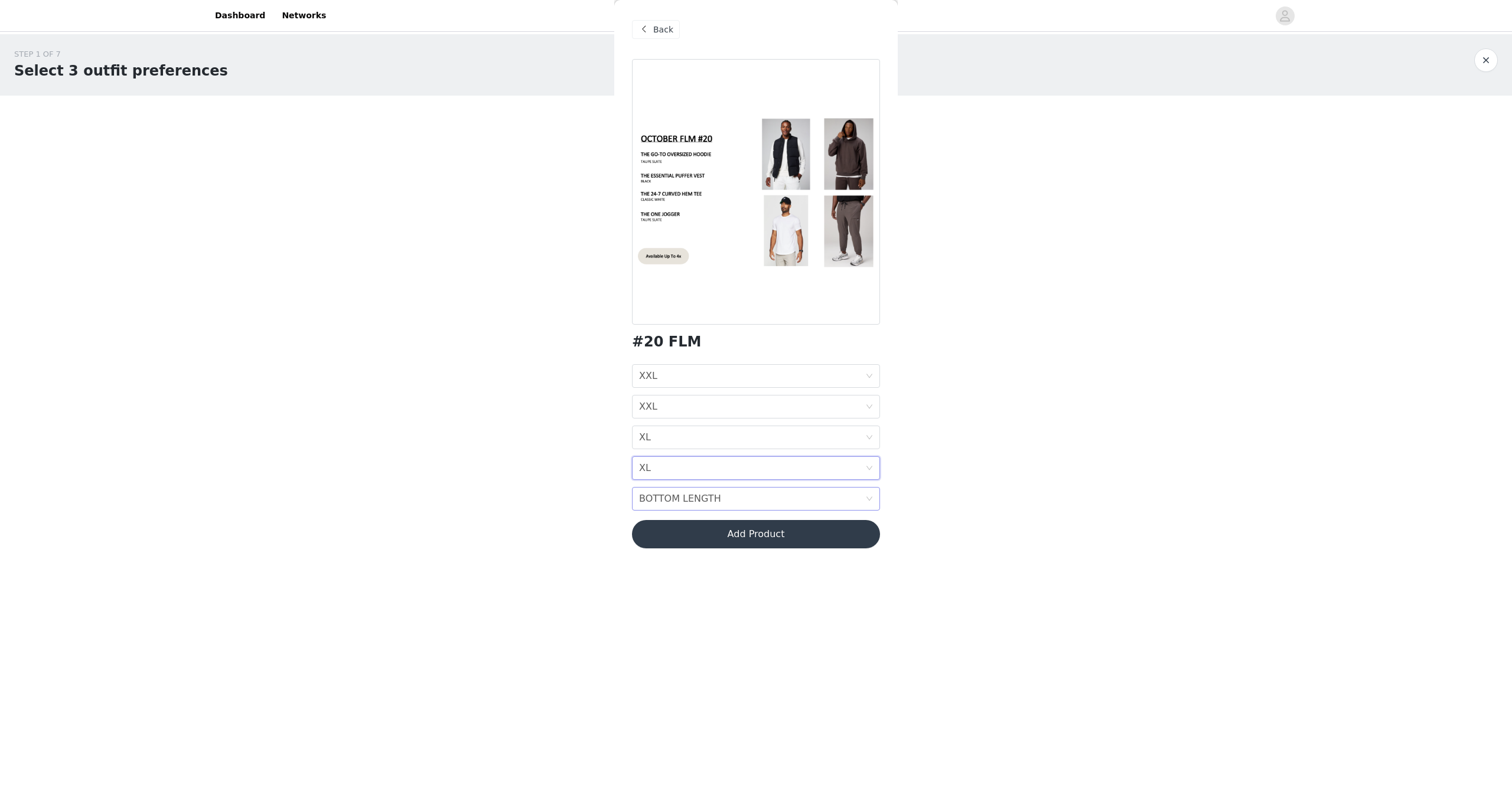
click at [699, 499] on div "BOTTOM LENGTH" at bounding box center [681, 498] width 82 height 22
click at [695, 559] on div "TALL 32"" at bounding box center [756, 562] width 234 height 13
click at [714, 501] on div "BOTTOM LENGTH TALL 32"" at bounding box center [752, 498] width 226 height 22
click at [700, 544] on div "REGULAR 29"" at bounding box center [756, 544] width 234 height 13
click at [713, 530] on button "Add Product" at bounding box center [756, 535] width 248 height 29
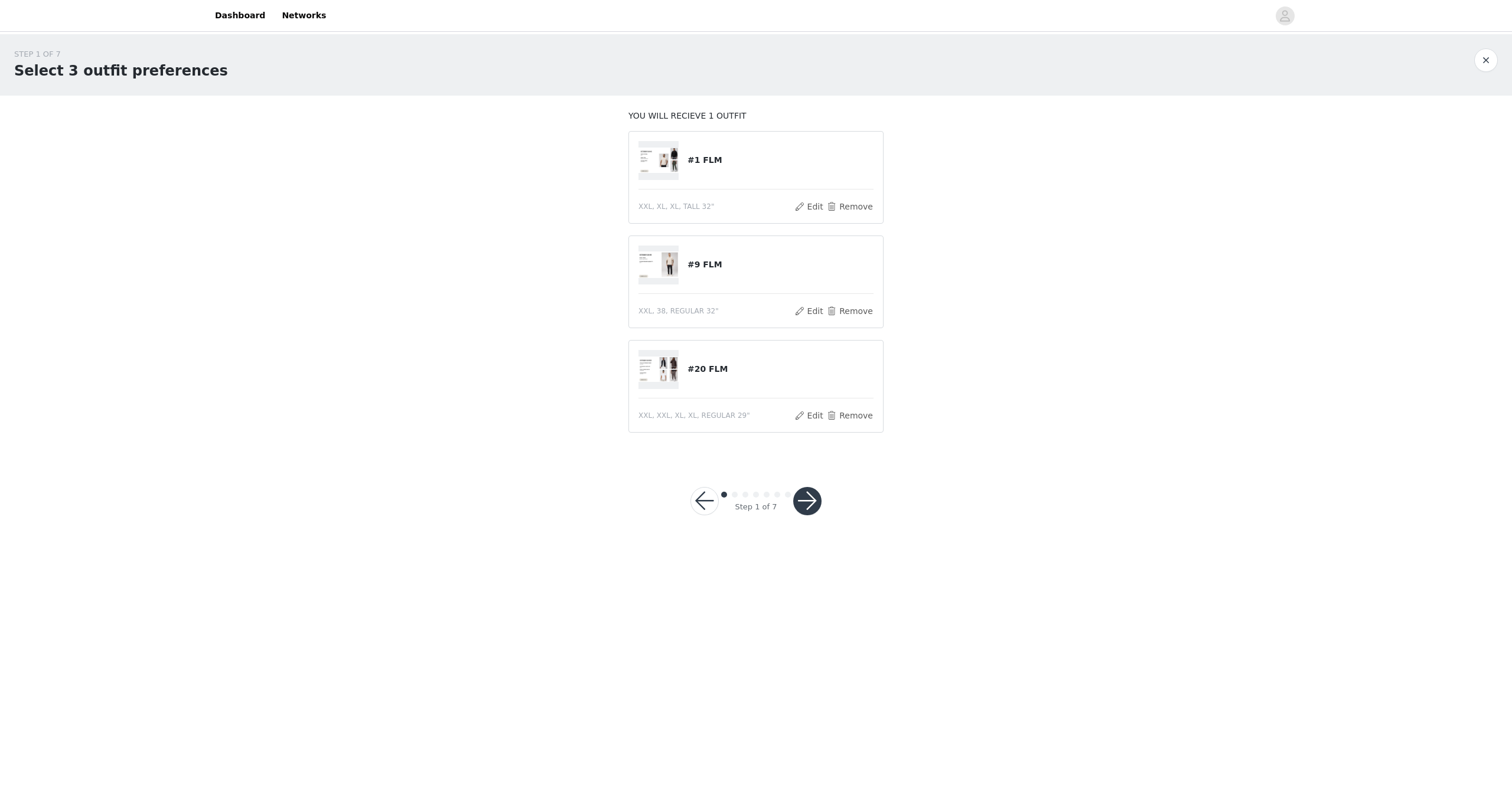
click at [804, 499] on button "button" at bounding box center [807, 502] width 29 height 29
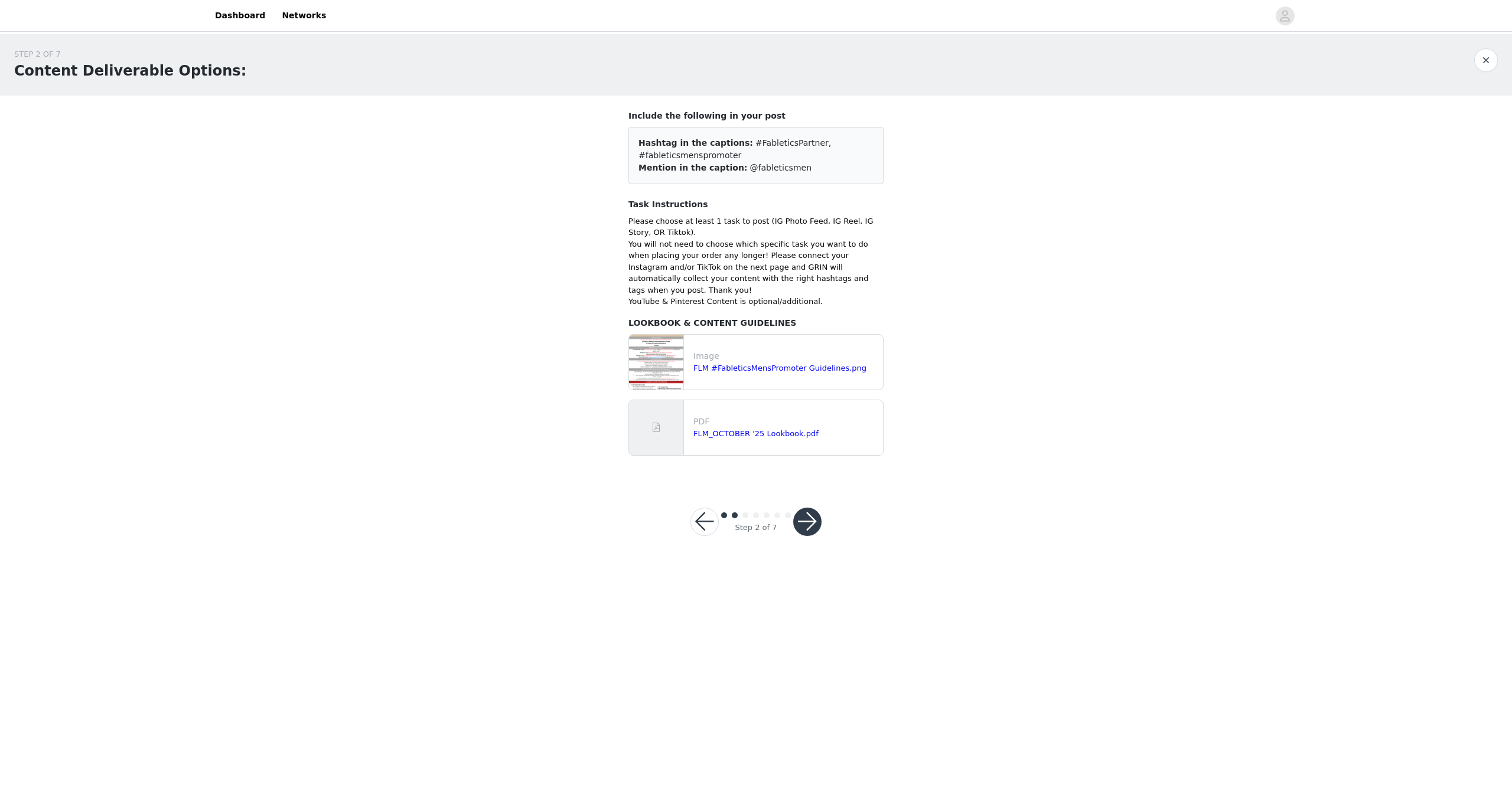
click at [814, 508] on button "button" at bounding box center [807, 522] width 29 height 29
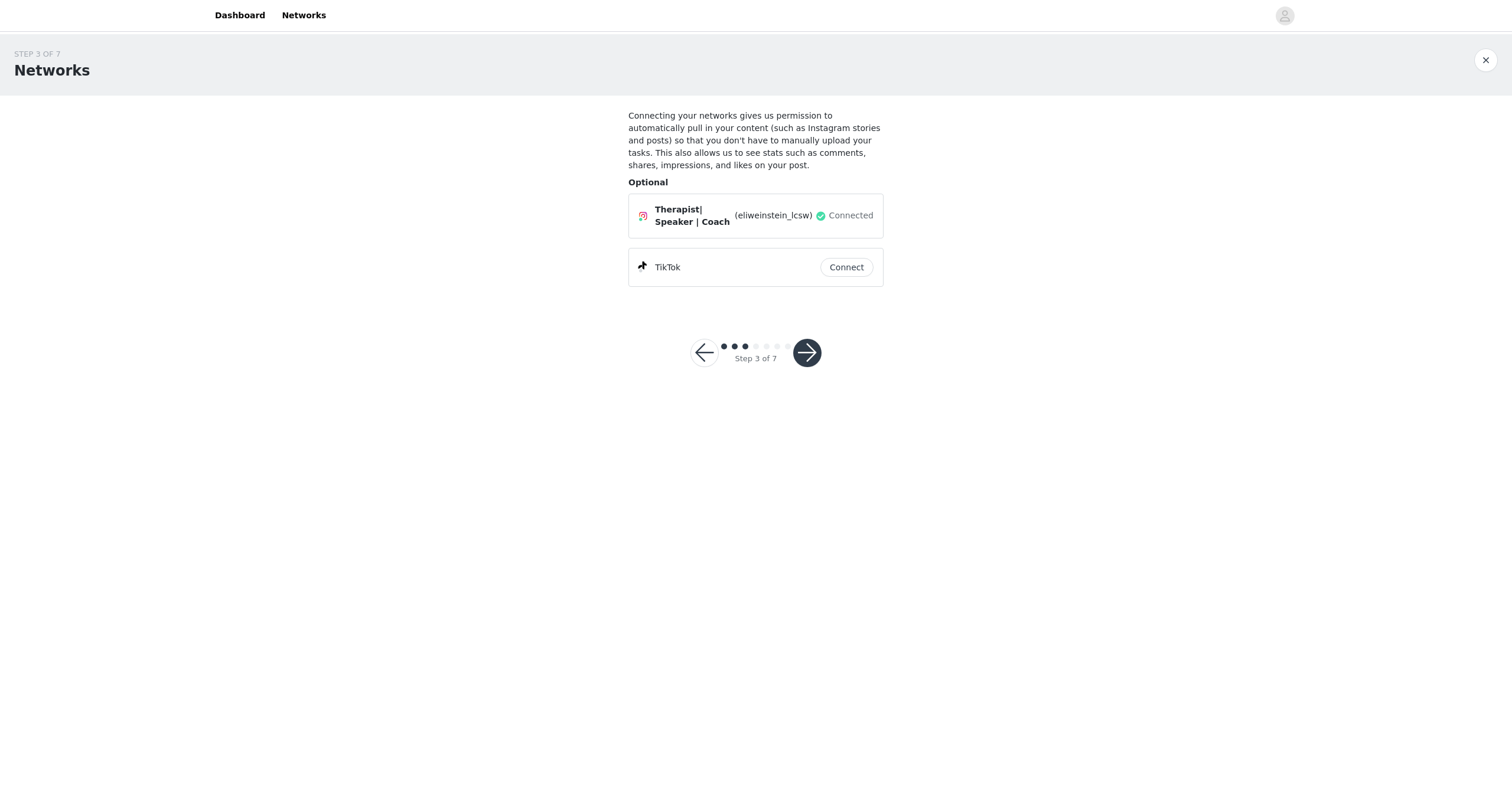
click at [817, 356] on button "button" at bounding box center [807, 353] width 29 height 29
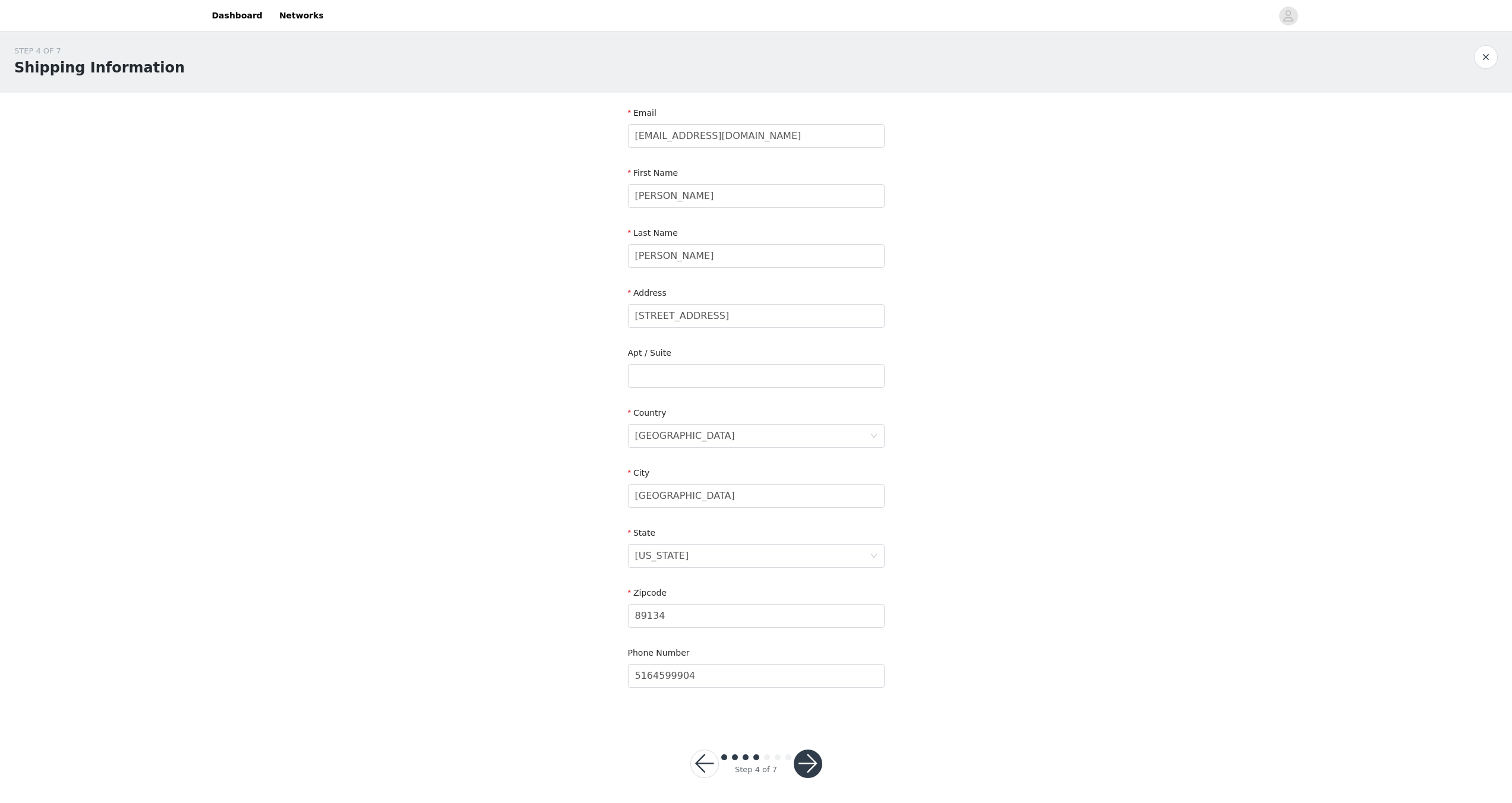
scroll to position [7, 0]
click at [808, 754] on button "button" at bounding box center [809, 761] width 29 height 29
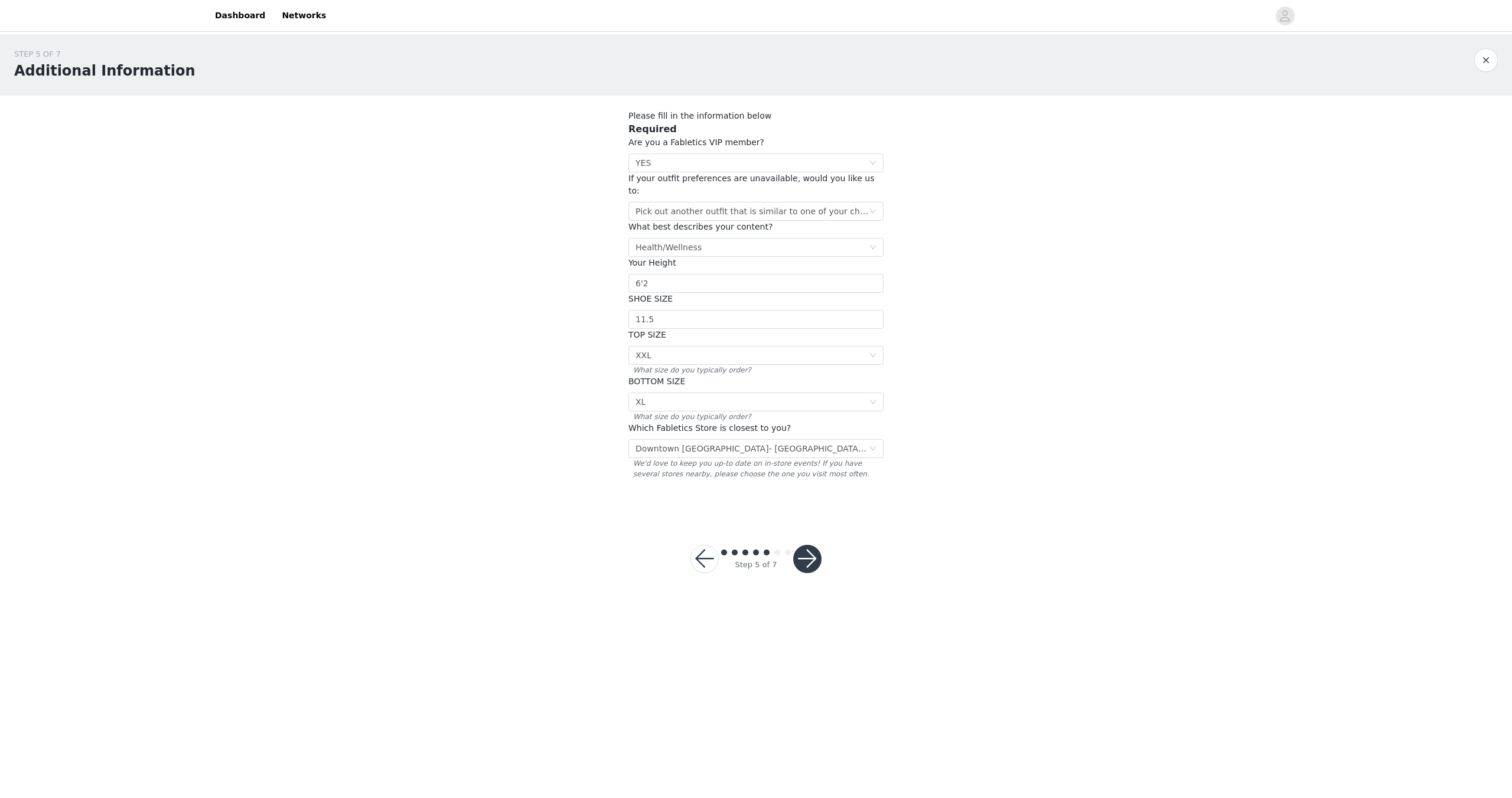
click at [808, 546] on button "button" at bounding box center [807, 559] width 29 height 29
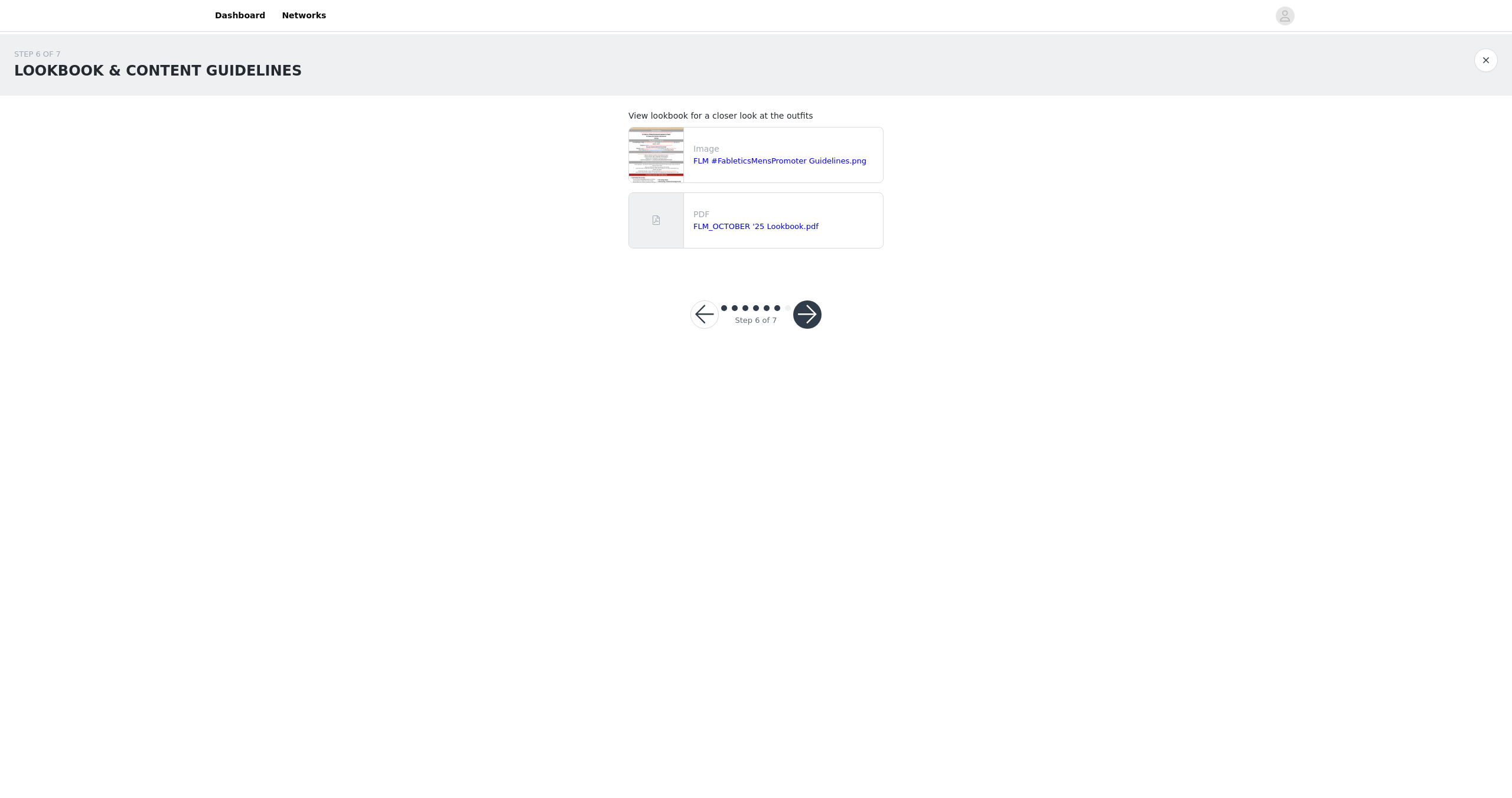
click at [814, 316] on button "button" at bounding box center [807, 315] width 29 height 29
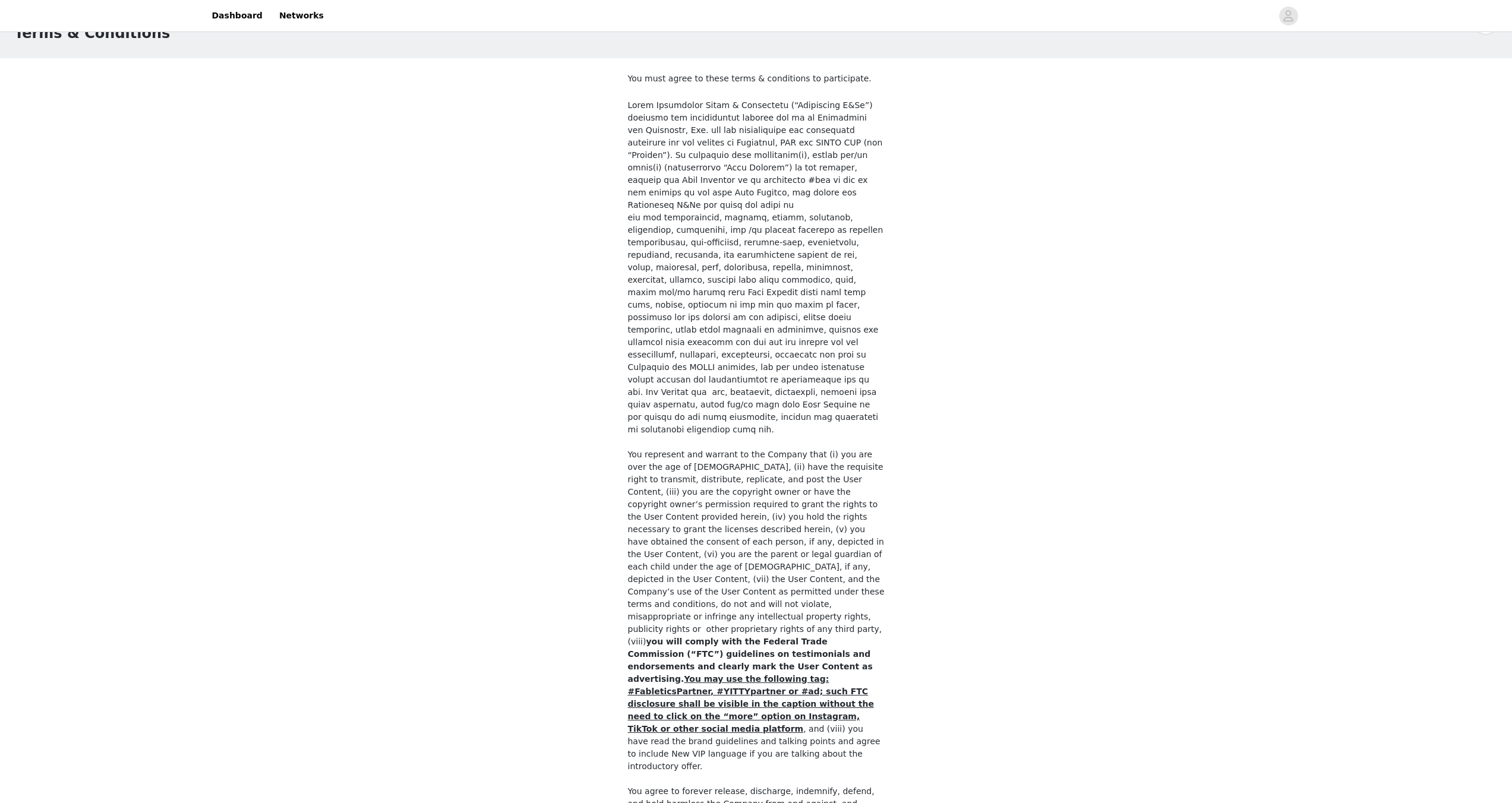
scroll to position [632, 0]
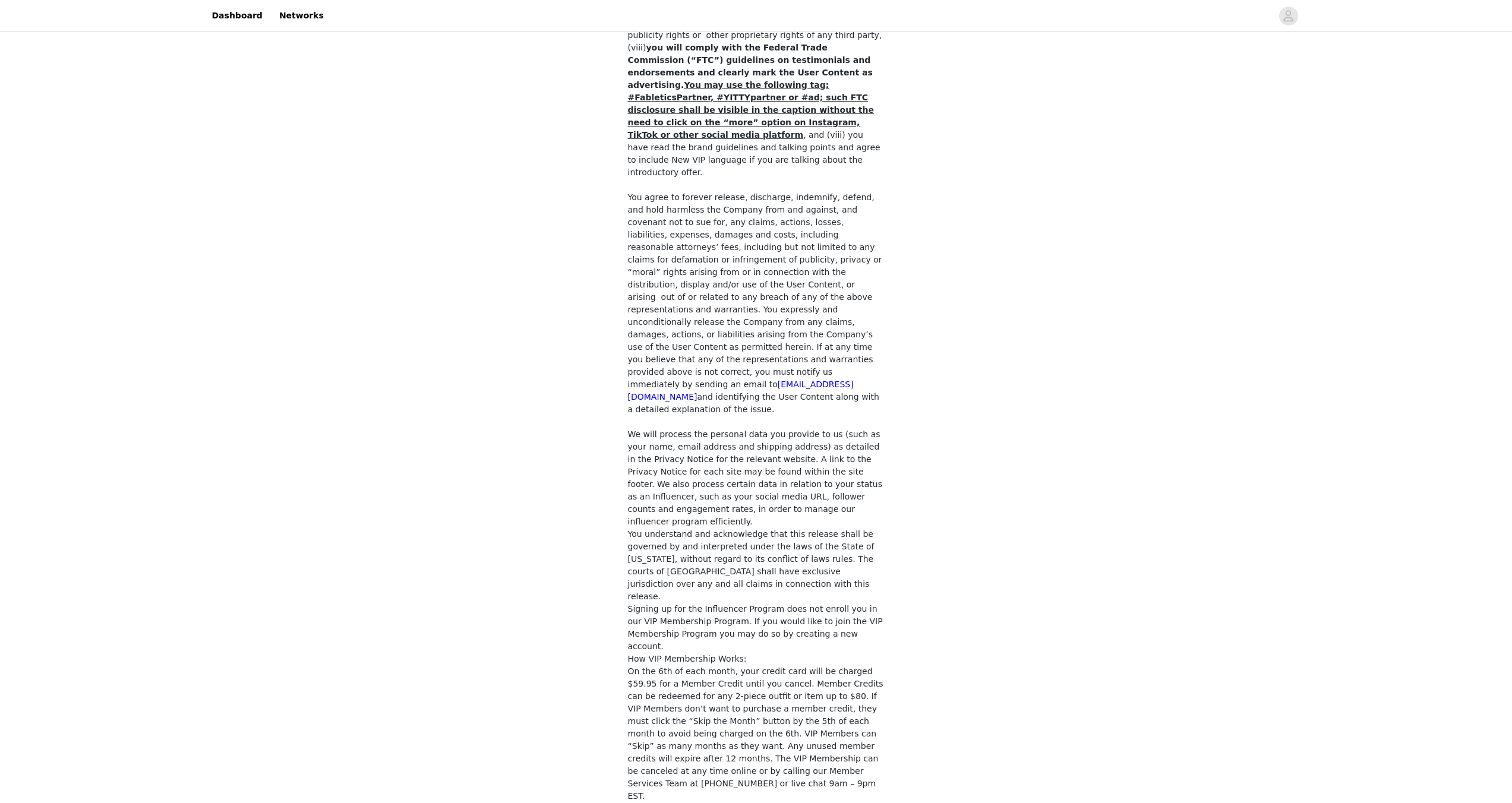
checkbox input "true"
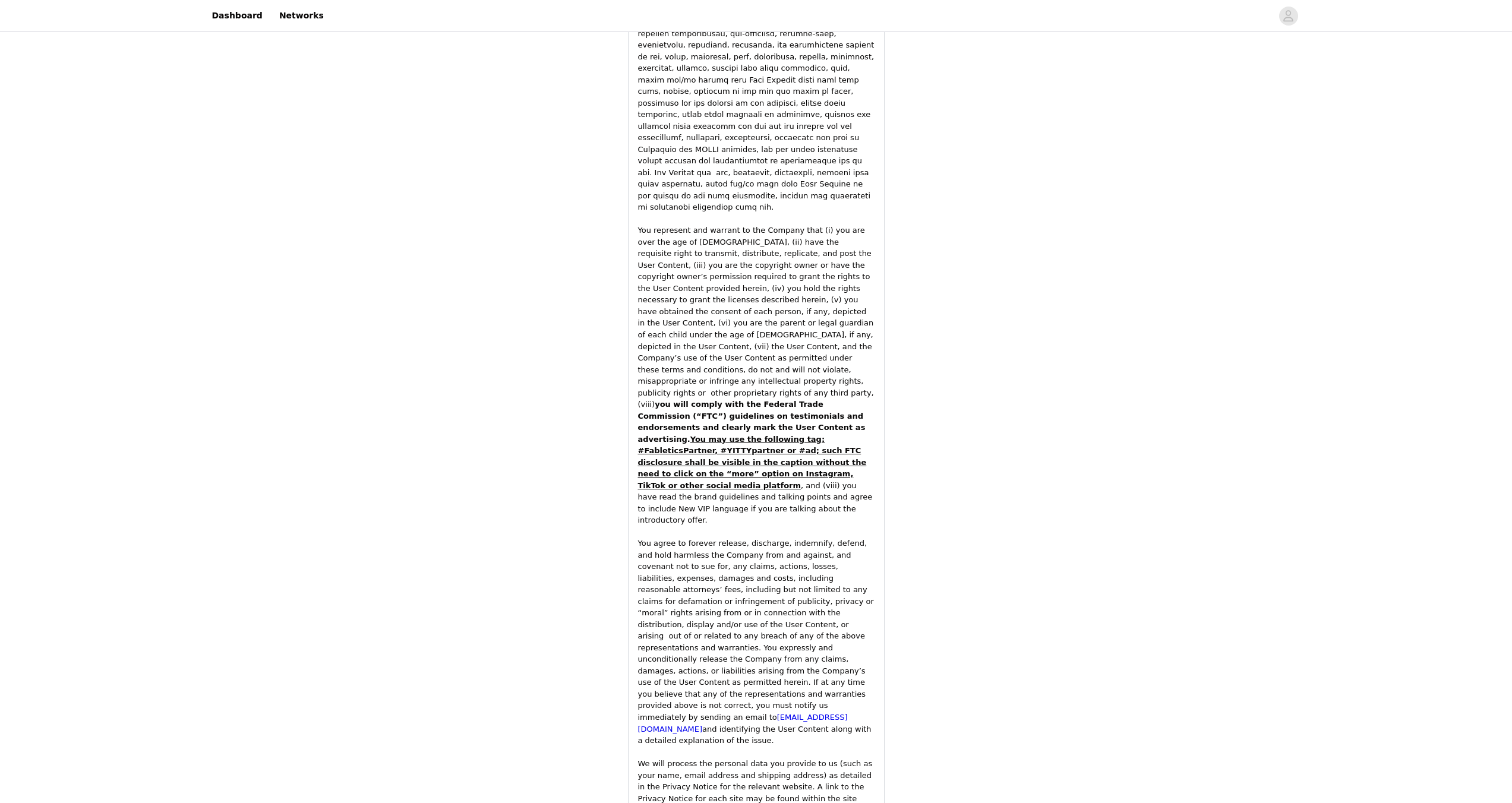
scroll to position [1434, 0]
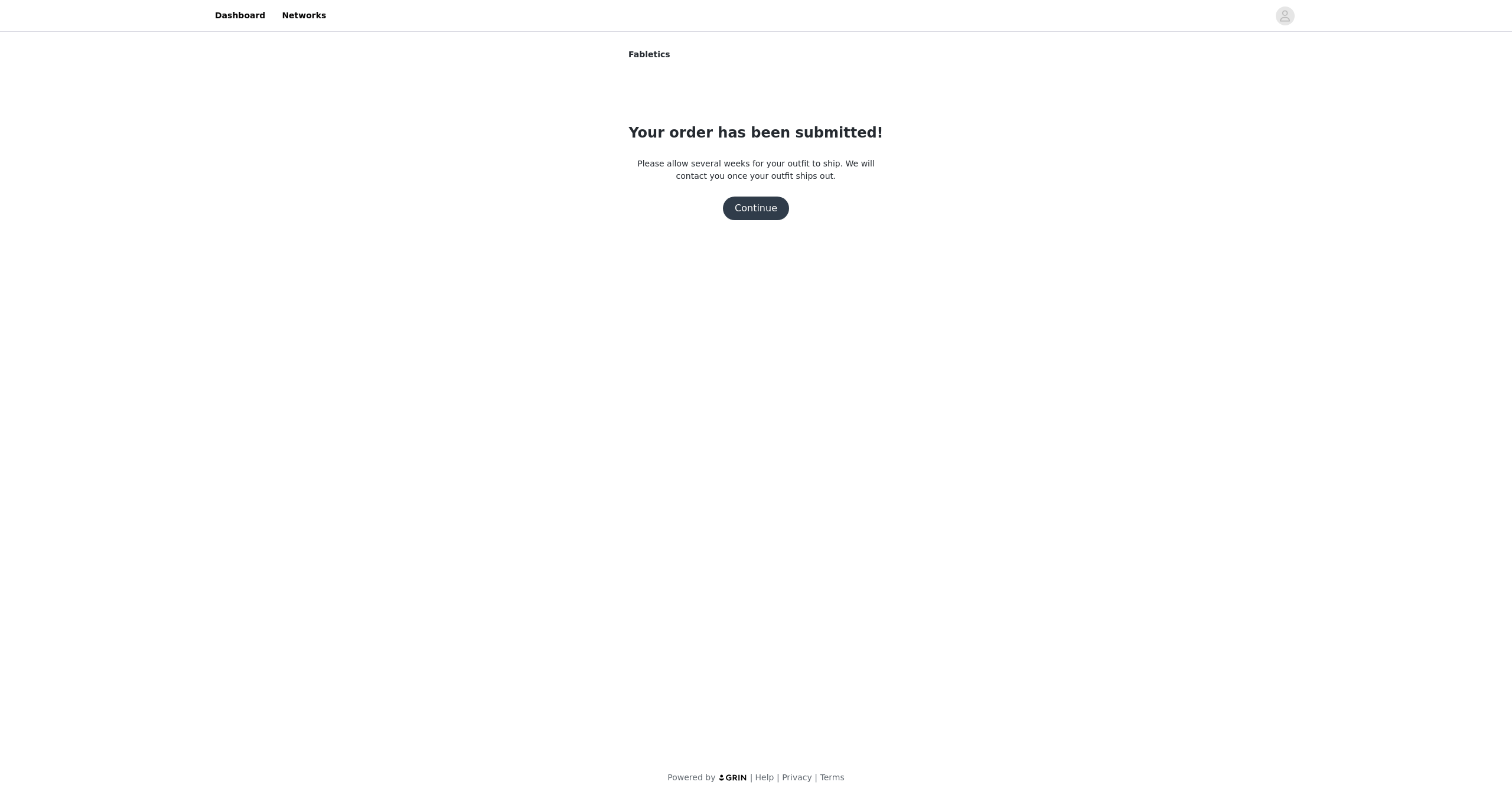
click at [762, 203] on button "Continue" at bounding box center [756, 208] width 66 height 23
